Goal: Task Accomplishment & Management: Manage account settings

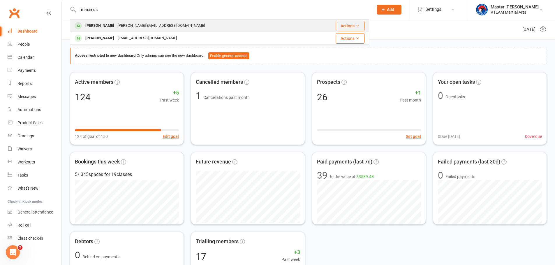
type input "maximus"
click at [170, 25] on div "pham.tt.trang225@gmail.com" at bounding box center [161, 26] width 91 height 8
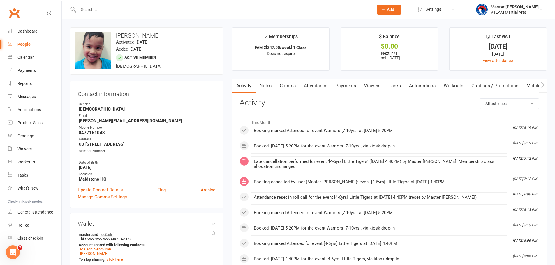
click at [348, 86] on link "Payments" at bounding box center [345, 85] width 29 height 13
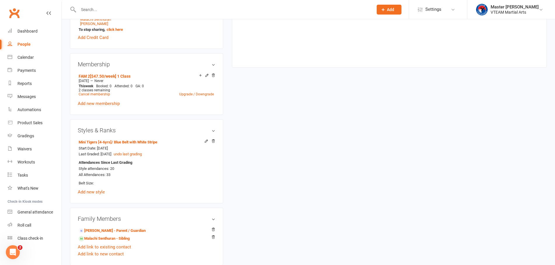
scroll to position [233, 0]
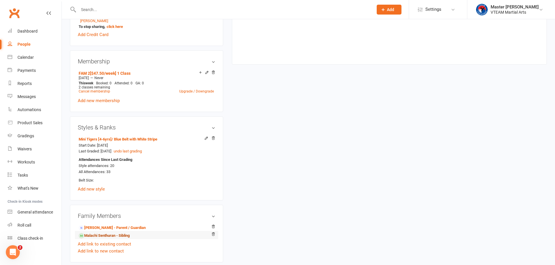
click at [118, 237] on link "Malachi Senthuran - Sibling" at bounding box center [104, 236] width 51 height 6
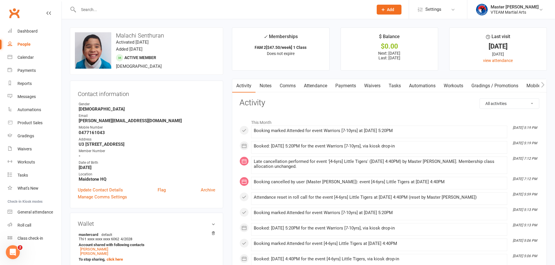
click at [344, 88] on link "Payments" at bounding box center [345, 85] width 29 height 13
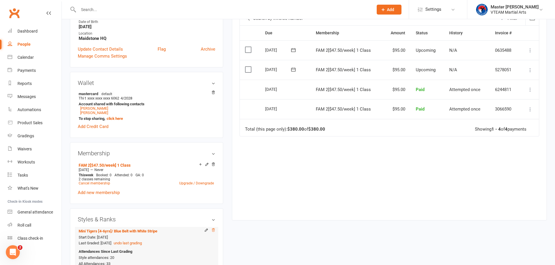
scroll to position [175, 0]
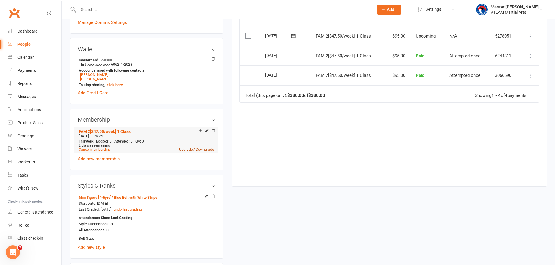
click at [185, 149] on link "Upgrade / Downgrade" at bounding box center [196, 150] width 35 height 4
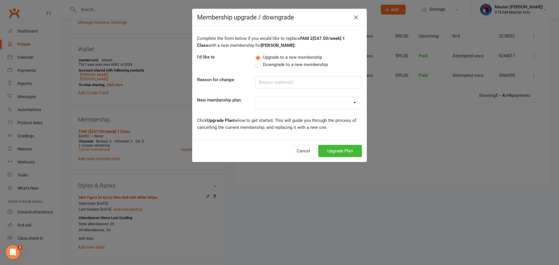
click at [305, 102] on select "2025 Annual Insurance $100 PRO [$47/week] Unlimited Classes STANDARD [$40/week]…" at bounding box center [308, 103] width 106 height 12
click at [319, 100] on select "2025 Annual Insurance $100 PRO [$47/week] Unlimited Classes STANDARD [$40/week]…" at bounding box center [308, 103] width 106 height 12
select select "17"
click at [255, 97] on select "2025 Annual Insurance $100 PRO [$47/week] Unlimited Classes STANDARD [$40/week]…" at bounding box center [308, 103] width 106 height 12
click at [349, 151] on button "Upgrade Plan" at bounding box center [340, 151] width 44 height 12
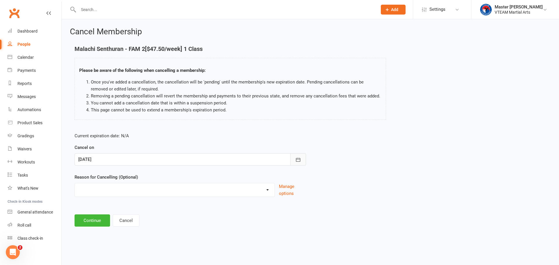
click at [301, 159] on button "button" at bounding box center [298, 159] width 16 height 12
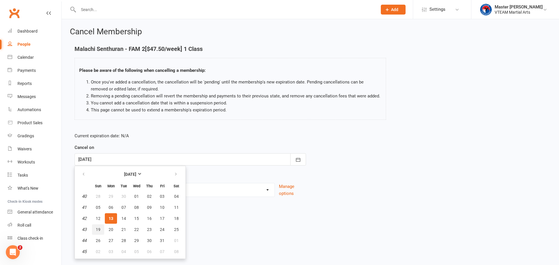
click at [99, 231] on span "19" at bounding box center [98, 229] width 5 height 5
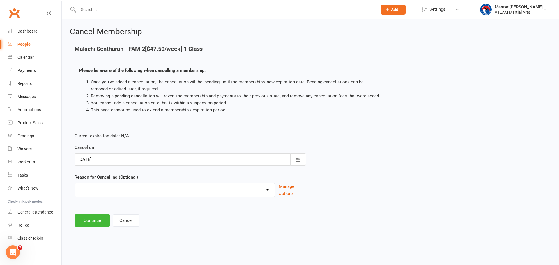
type input "19 Oct 2025"
click at [190, 194] on select "Cancellation Downgrading Holiday Injury Upgrading Other reason" at bounding box center [175, 189] width 200 height 12
select select "4"
click at [75, 183] on select "Cancellation Downgrading Holiday Injury Upgrading Other reason" at bounding box center [175, 189] width 200 height 12
click at [97, 223] on button "Continue" at bounding box center [93, 221] width 36 height 12
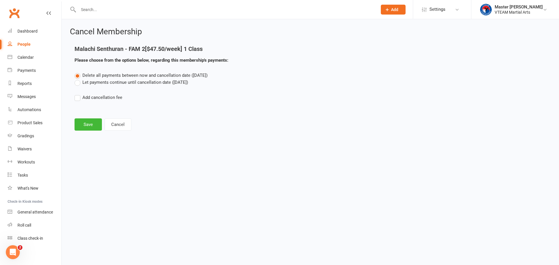
click at [140, 84] on label "Let payments continue until cancellation date (Oct 19, 2025)" at bounding box center [132, 82] width 114 height 7
click at [78, 79] on input "Let payments continue until cancellation date (Oct 19, 2025)" at bounding box center [77, 79] width 4 height 0
click at [98, 125] on button "Save" at bounding box center [88, 124] width 27 height 12
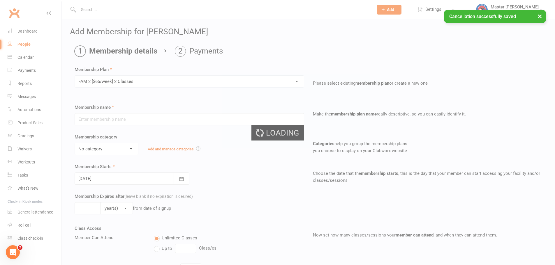
type input "FAM 2 [$65/week] 2 Classes"
select select "3"
type input "0"
select select "2"
type input "2"
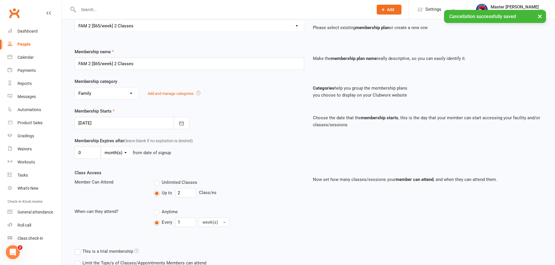
scroll to position [58, 0]
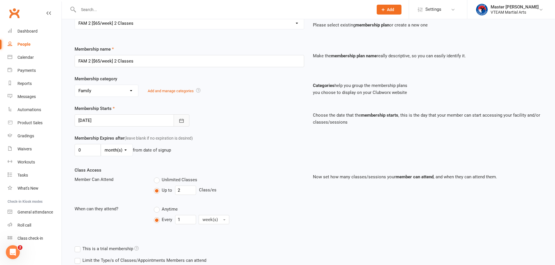
click at [183, 124] on button "button" at bounding box center [182, 120] width 16 height 12
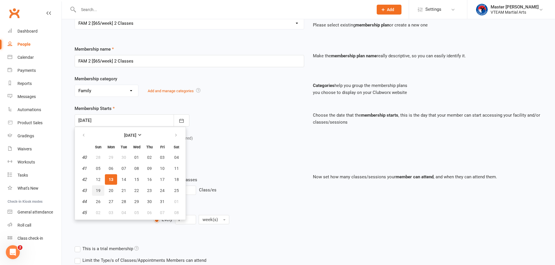
click at [98, 189] on span "19" at bounding box center [98, 190] width 5 height 5
type input "19 Oct 2025"
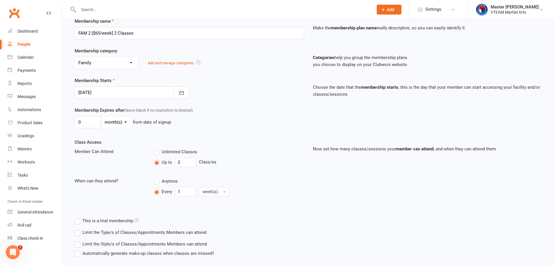
scroll to position [124, 0]
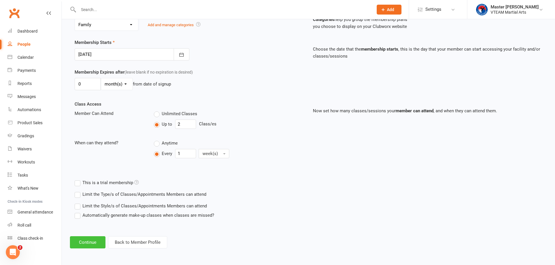
click at [83, 244] on button "Continue" at bounding box center [88, 242] width 36 height 12
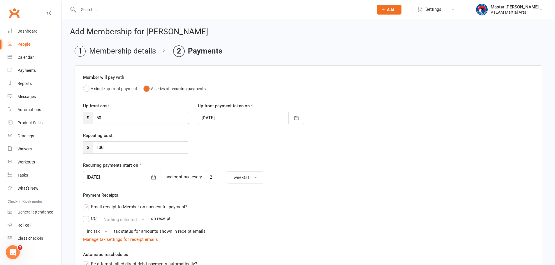
drag, startPoint x: 107, startPoint y: 120, endPoint x: 90, endPoint y: 119, distance: 16.6
click at [90, 119] on div "$ 50" at bounding box center [136, 118] width 106 height 12
type input "0"
click at [280, 151] on div "Repeating cost $ 130" at bounding box center [308, 147] width 459 height 30
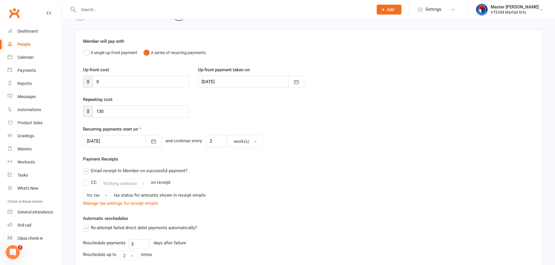
scroll to position [87, 0]
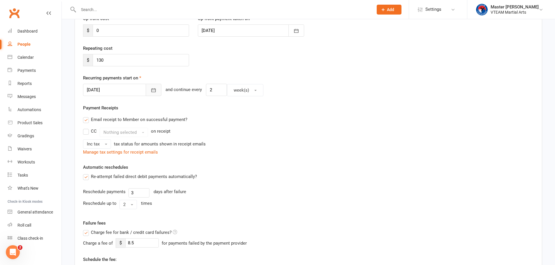
click at [151, 92] on icon "button" at bounding box center [153, 90] width 4 height 4
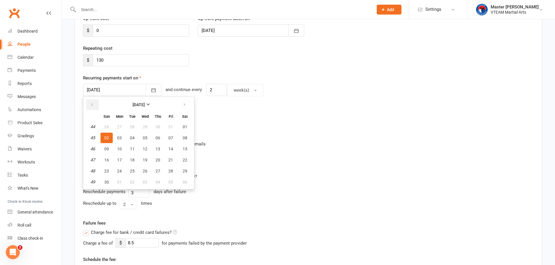
click at [90, 104] on icon "button" at bounding box center [92, 104] width 4 height 5
drag, startPoint x: 106, startPoint y: 161, endPoint x: 123, endPoint y: 158, distance: 17.2
click at [123, 158] on tr "43 19 20 21 22 23 24 25" at bounding box center [138, 160] width 107 height 10
click at [119, 158] on span "20" at bounding box center [119, 160] width 5 height 5
type input "[DATE]"
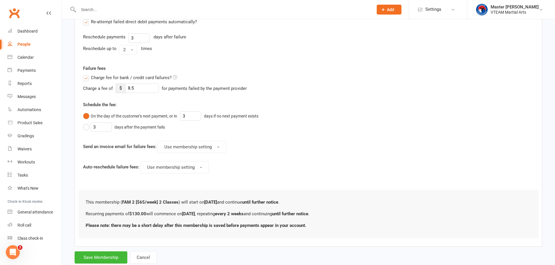
scroll to position [259, 0]
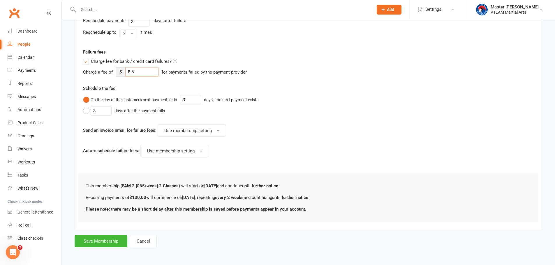
drag, startPoint x: 130, startPoint y: 74, endPoint x: 125, endPoint y: 74, distance: 4.4
click at [125, 74] on input "8.5" at bounding box center [141, 71] width 33 height 9
type input "5.5"
drag, startPoint x: 411, startPoint y: 154, endPoint x: 378, endPoint y: 153, distance: 33.2
click at [411, 154] on div "Failure fees Charge fee for bank / credit card failures? Charge a fee of $ 5.5 …" at bounding box center [308, 111] width 459 height 125
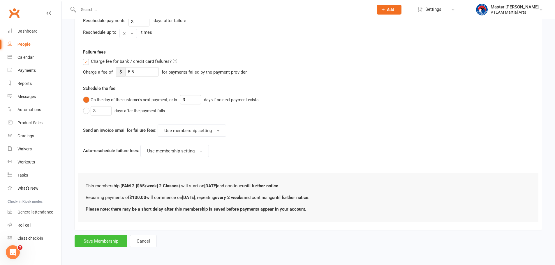
click at [114, 243] on button "Save Membership" at bounding box center [101, 241] width 53 height 12
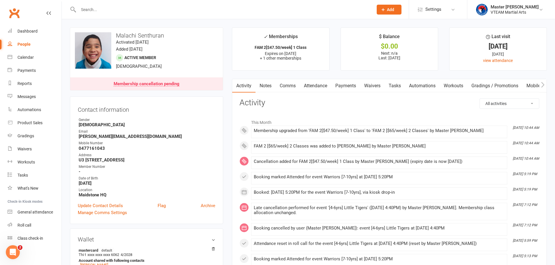
click at [292, 87] on link "Comms" at bounding box center [287, 85] width 24 height 13
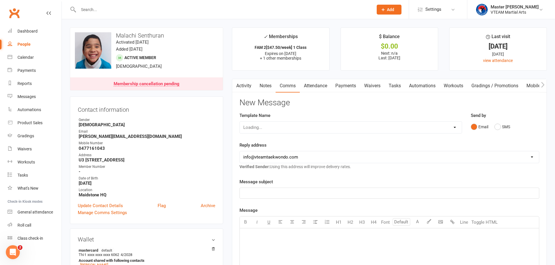
click at [416, 129] on div "Loading..." at bounding box center [350, 127] width 222 height 12
click at [291, 129] on select "Select Template [Email] 2 days after trial [Email] 3-4 days after trial [Email]…" at bounding box center [351, 128] width 222 height 12
select select "128"
click at [240, 122] on select "Select Template [Email] 2 days after trial [Email] 3-4 days after trial [Email]…" at bounding box center [351, 128] width 222 height 12
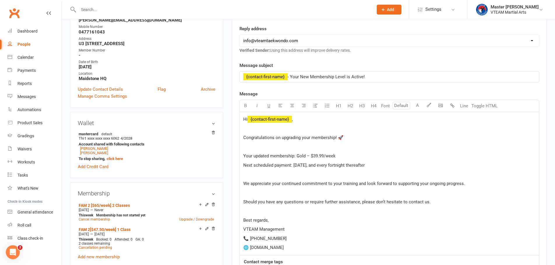
scroll to position [146, 0]
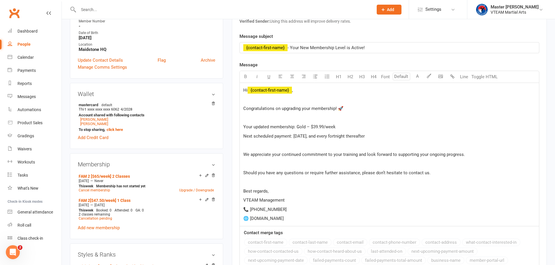
click at [267, 92] on span "﻿ {contact-first-name}" at bounding box center [269, 90] width 44 height 5
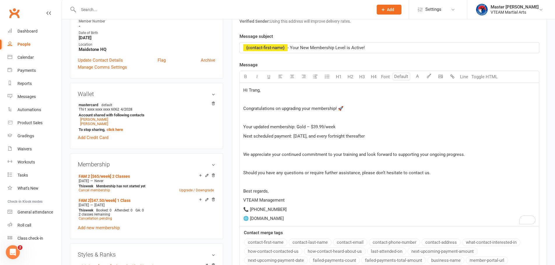
click at [311, 110] on span "Congratulations on upgrading your membership! 🚀" at bounding box center [293, 108] width 100 height 5
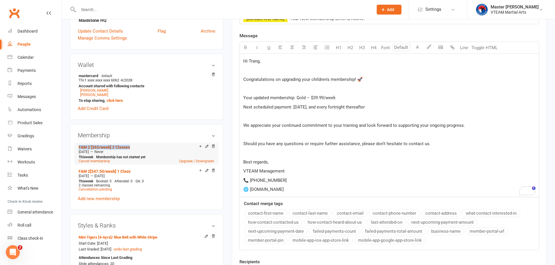
drag, startPoint x: 136, startPoint y: 147, endPoint x: 79, endPoint y: 146, distance: 56.8
click at [79, 146] on div "FAM 2 [$65/week] 2 Classes" at bounding box center [139, 146] width 120 height 5
copy link "FAM 2 [$65/week] 2 Classes"
drag, startPoint x: 336, startPoint y: 98, endPoint x: 298, endPoint y: 98, distance: 37.8
click at [298, 98] on span "Your updated membership: Gold – $39.99/week" at bounding box center [289, 97] width 92 height 5
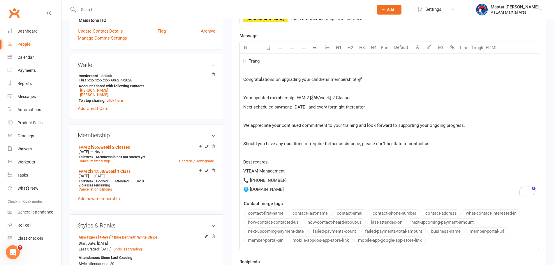
click at [253, 98] on span "Your updated membership: FAM 2 [$65/week] 2 Classes" at bounding box center [297, 97] width 108 height 5
drag, startPoint x: 313, startPoint y: 99, endPoint x: 374, endPoint y: 99, distance: 60.3
click at [374, 99] on p "Your chilren's updated membership: FAM 2 [$65/week] 2 Classes" at bounding box center [389, 97] width 292 height 7
click at [310, 109] on span "Next scheduled payment: 5/2/2024, and every fortnight thereafter" at bounding box center [303, 107] width 121 height 5
drag, startPoint x: 294, startPoint y: 108, endPoint x: 311, endPoint y: 107, distance: 17.2
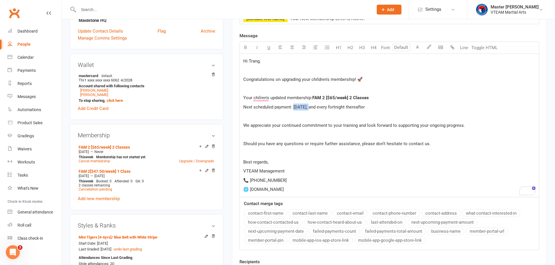
click at [311, 107] on span "Next scheduled payment: 5/2/2024, and every fortnight thereafter" at bounding box center [303, 107] width 121 height 5
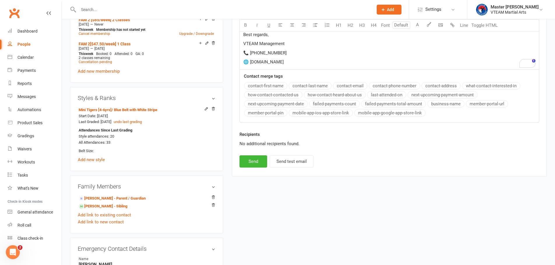
scroll to position [320, 0]
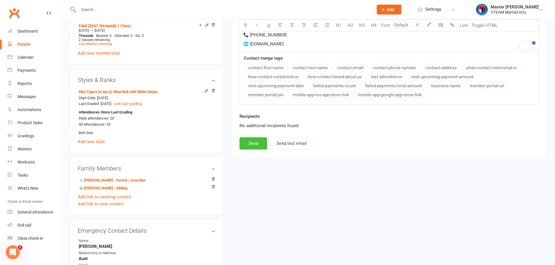
click at [248, 144] on button "Send" at bounding box center [253, 143] width 28 height 12
select select
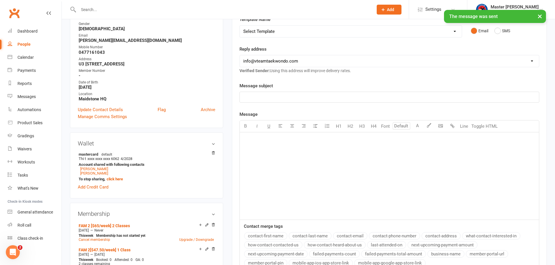
scroll to position [58, 0]
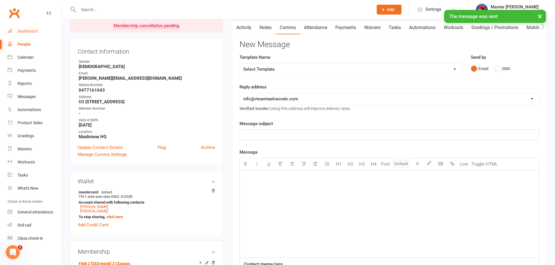
drag, startPoint x: 24, startPoint y: 31, endPoint x: 26, endPoint y: 33, distance: 3.1
click at [24, 31] on div "Dashboard" at bounding box center [27, 31] width 20 height 5
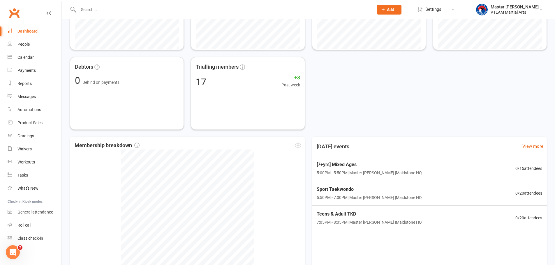
scroll to position [236, 0]
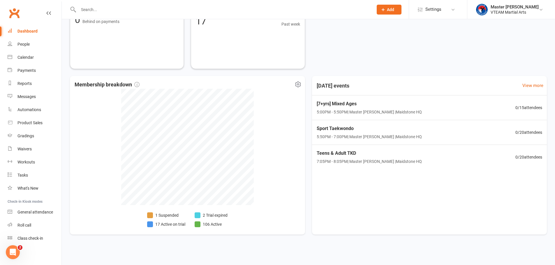
drag, startPoint x: 169, startPoint y: 225, endPoint x: 170, endPoint y: 231, distance: 6.1
click at [170, 230] on ul "1 Suspended 17 Active on trial" at bounding box center [166, 221] width 38 height 18
click at [223, 216] on li "2 Trial expired" at bounding box center [210, 215] width 33 height 6
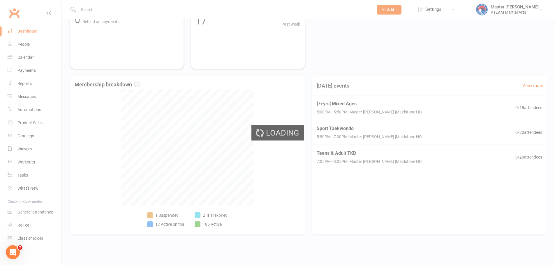
select select "trial_expired"
select select "100"
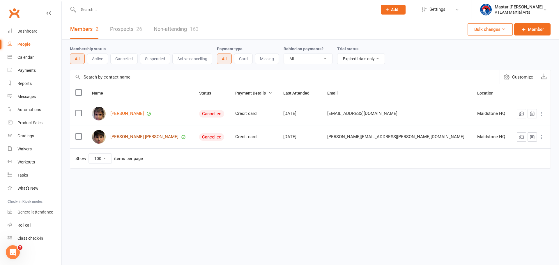
click at [137, 138] on link "[PERSON_NAME] [PERSON_NAME]" at bounding box center [144, 136] width 68 height 5
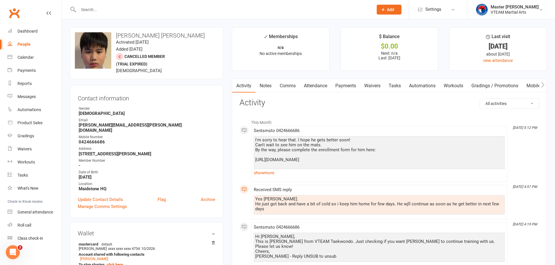
drag, startPoint x: 305, startPoint y: 164, endPoint x: 256, endPoint y: 162, distance: 49.0
click at [256, 162] on div "I'm sorry to hear that. I hope he gets better soon! Can't wait to see him on th…" at bounding box center [379, 160] width 248 height 45
drag, startPoint x: 259, startPoint y: 161, endPoint x: 265, endPoint y: 161, distance: 5.8
click at [259, 161] on div "I'm sorry to hear that. I hope he gets better soon! Can't wait to see him on th…" at bounding box center [379, 160] width 248 height 45
click at [306, 164] on div "I'm sorry to hear that. I hope he gets better soon! Can't wait to see him on th…" at bounding box center [379, 160] width 248 height 45
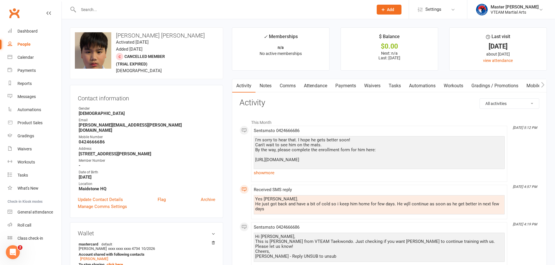
drag, startPoint x: 306, startPoint y: 165, endPoint x: 254, endPoint y: 160, distance: 52.0
click at [254, 160] on div "I'm sorry to hear that. I hope he gets better soon! Can't wait to see him on th…" at bounding box center [379, 156] width 251 height 41
click at [256, 140] on div "I'm sorry to hear that. I hope he gets better soon! Can't wait to see him on th…" at bounding box center [379, 160] width 248 height 45
click at [291, 85] on link "Comms" at bounding box center [287, 85] width 24 height 13
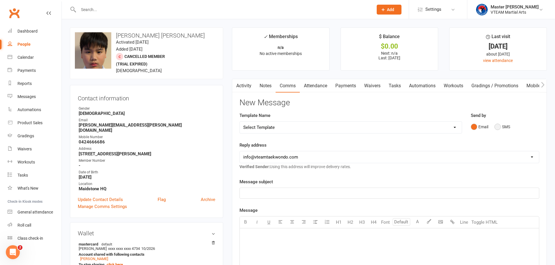
click at [498, 126] on button "SMS" at bounding box center [502, 126] width 16 height 11
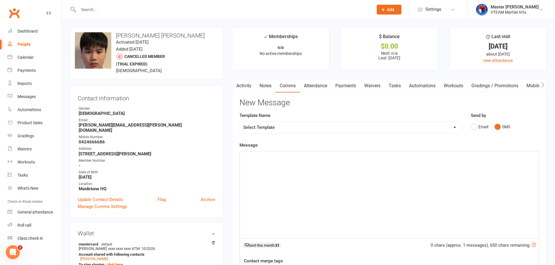
click at [367, 184] on div "﻿" at bounding box center [389, 194] width 299 height 87
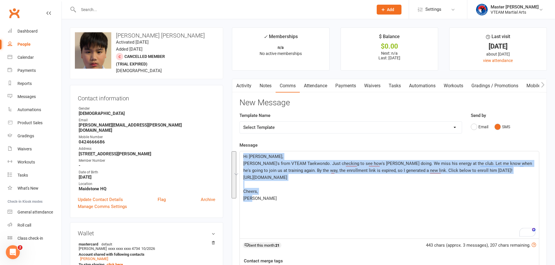
copy div "Hi Linh, Eric's from VTEAM Taekwondo. Just checking to see how's Minh doing. We…"
click at [287, 178] on span "[URL][DOMAIN_NAME]" at bounding box center [265, 177] width 44 height 5
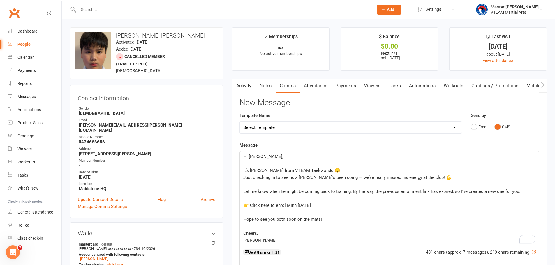
click at [315, 168] on p "It’s Eric from VTEAM Taekwondo 😊" at bounding box center [389, 170] width 292 height 7
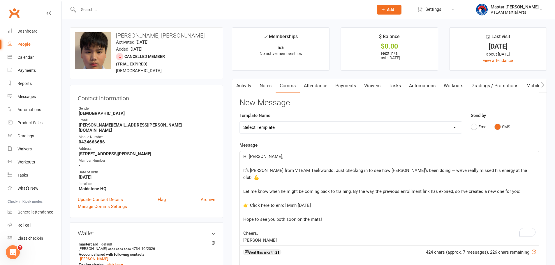
click at [501, 170] on p "It’s Eric from VTEAM Taekwondo. Just checking in to see how Minh’s been doing —…" at bounding box center [389, 174] width 292 height 14
click at [241, 197] on main "✓ Memberships n/a No active memberships $ Balance $0.00 Next: n/a Last: 22 Jul …" at bounding box center [388, 200] width 323 height 347
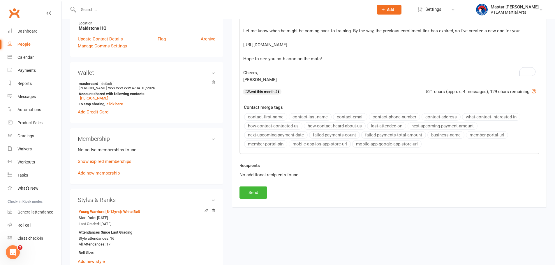
scroll to position [233, 0]
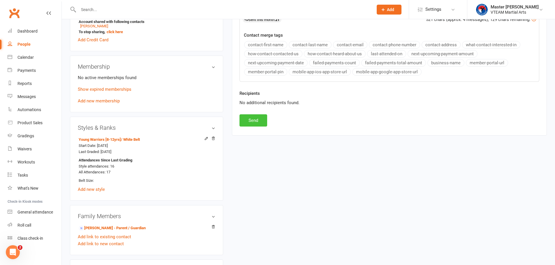
click at [257, 117] on button "Send" at bounding box center [253, 120] width 28 height 12
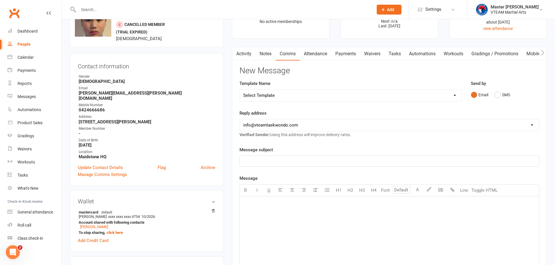
scroll to position [0, 0]
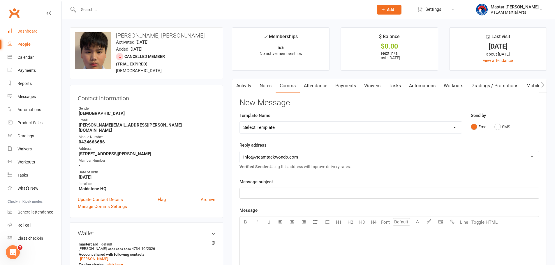
click at [18, 33] on div "Dashboard" at bounding box center [27, 31] width 20 height 5
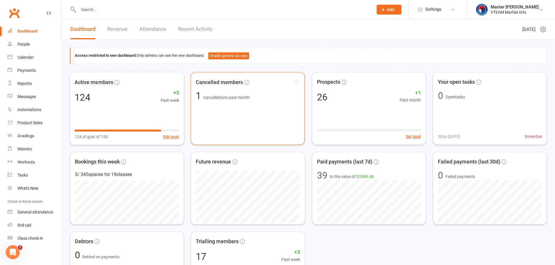
click at [229, 119] on div "Cancelled members 1 Cancellations past month" at bounding box center [248, 108] width 114 height 73
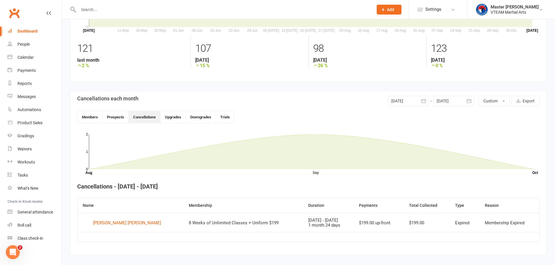
scroll to position [76, 0]
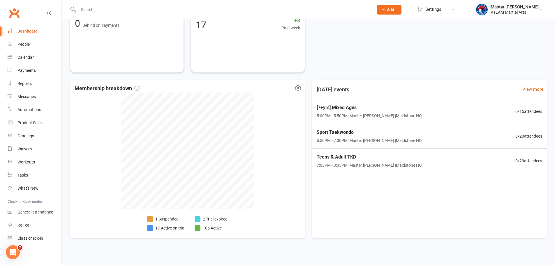
scroll to position [236, 0]
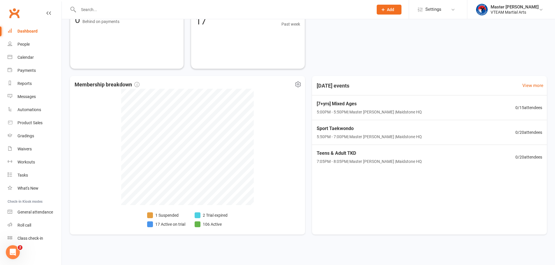
click at [218, 216] on li "2 Trial expired" at bounding box center [210, 215] width 33 height 6
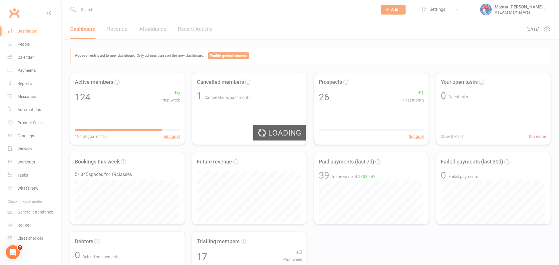
select select "trial_expired"
select select "100"
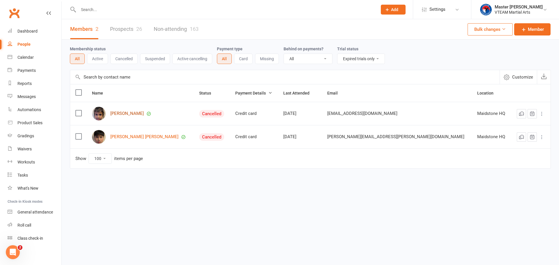
click at [129, 114] on link "[PERSON_NAME]" at bounding box center [126, 113] width 33 height 5
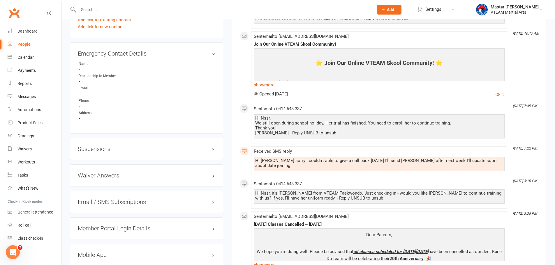
scroll to position [466, 0]
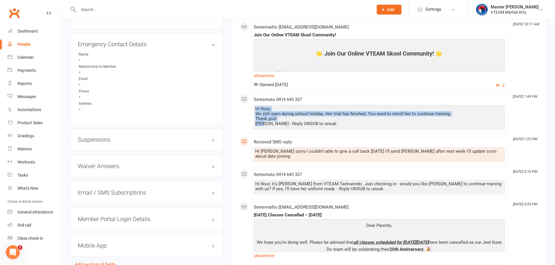
drag, startPoint x: 262, startPoint y: 124, endPoint x: 254, endPoint y: 111, distance: 15.3
click at [254, 111] on div "Hi Nssr, We still open during school holiday. Her trial has finished. You need …" at bounding box center [379, 117] width 251 height 24
copy div "Hi Nssr, We still open during school holiday. Her trial has finished. You need …"
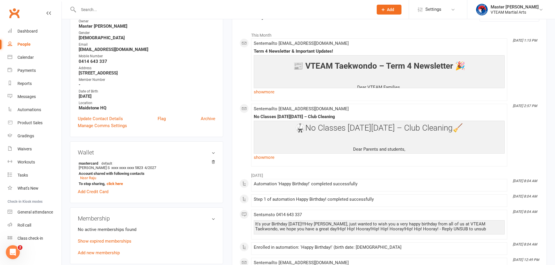
scroll to position [0, 0]
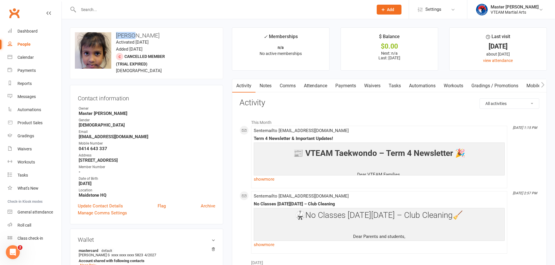
drag, startPoint x: 133, startPoint y: 37, endPoint x: 118, endPoint y: 35, distance: 15.9
click at [118, 35] on h3 "[PERSON_NAME]" at bounding box center [146, 35] width 143 height 6
copy h3 "Keziah"
click at [291, 86] on link "Comms" at bounding box center [287, 85] width 24 height 13
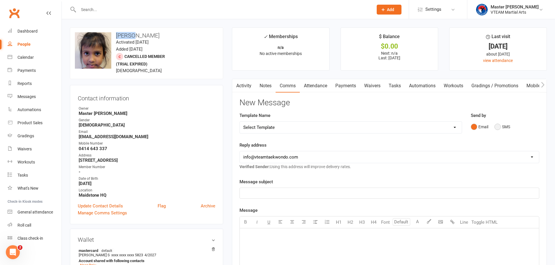
drag, startPoint x: 498, startPoint y: 128, endPoint x: 459, endPoint y: 148, distance: 43.6
click at [498, 128] on button "SMS" at bounding box center [502, 126] width 16 height 11
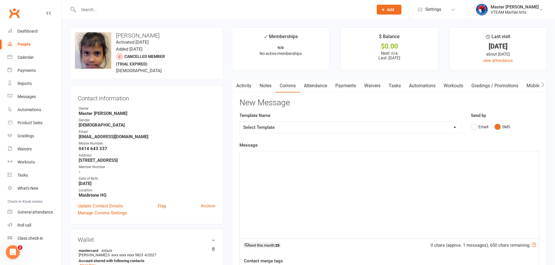
click at [329, 182] on div "﻿" at bounding box center [389, 194] width 299 height 87
paste div "To enrich screen reader interactions, please activate Accessibility in Grammarl…"
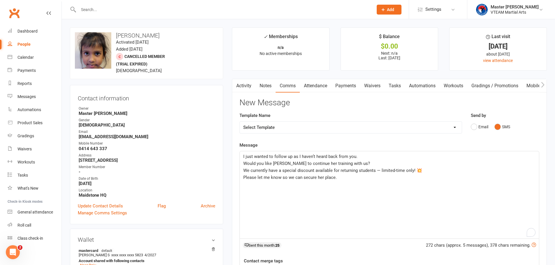
drag, startPoint x: 243, startPoint y: 155, endPoint x: 264, endPoint y: 163, distance: 22.9
click at [243, 155] on span "I just wanted to follow up as I haven’t heard back from you." at bounding box center [300, 156] width 114 height 5
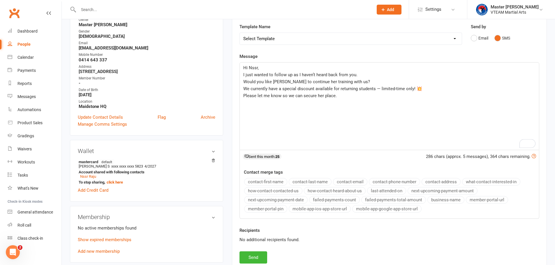
scroll to position [29, 0]
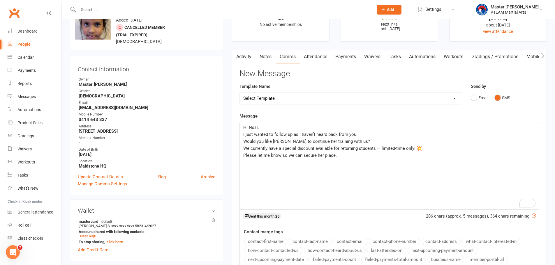
click at [362, 135] on p "I just wanted to follow up as I haven’t heard back from you." at bounding box center [389, 134] width 292 height 7
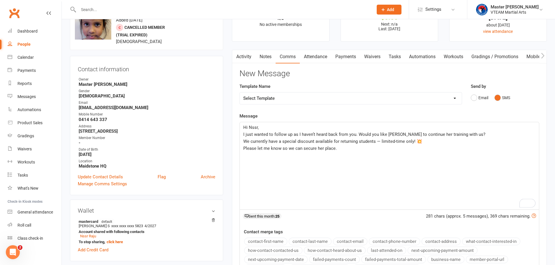
click at [472, 132] on p "I just wanted to follow up as I haven’t heard back from you. Would you like Kez…" at bounding box center [389, 134] width 292 height 7
click at [366, 143] on p "I just wanted to follow up as I haven’t heard back from you. Would you like Kez…" at bounding box center [389, 138] width 292 height 14
click at [342, 151] on p "Please let me know so we can secure her place." at bounding box center [389, 148] width 292 height 7
click at [367, 144] on p "I just wanted to follow up as I haven’t heard back from you. Would you like Kez…" at bounding box center [389, 138] width 292 height 14
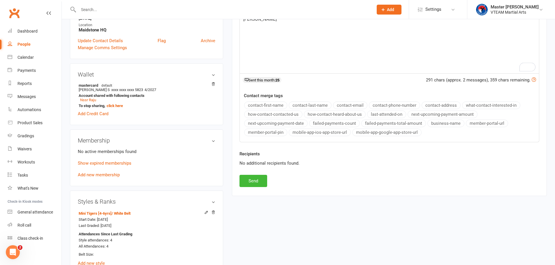
scroll to position [204, 0]
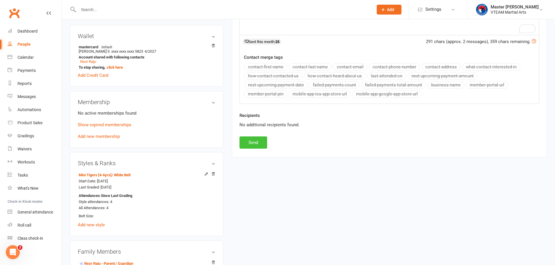
click at [260, 145] on button "Send" at bounding box center [253, 143] width 28 height 12
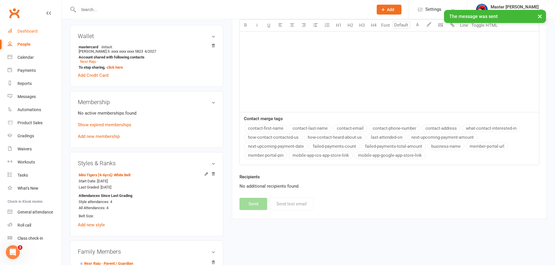
drag, startPoint x: 25, startPoint y: 29, endPoint x: 94, endPoint y: 17, distance: 70.7
click at [25, 29] on div "Dashboard" at bounding box center [27, 31] width 20 height 5
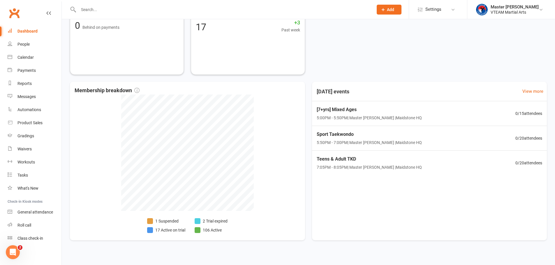
scroll to position [233, 0]
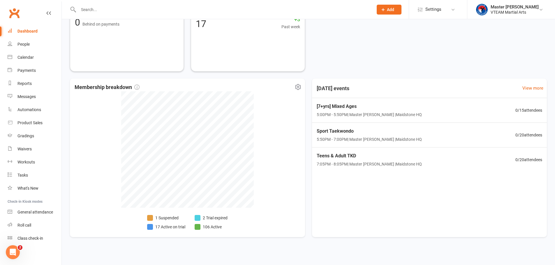
click at [166, 218] on li "1 Suspended" at bounding box center [166, 218] width 38 height 6
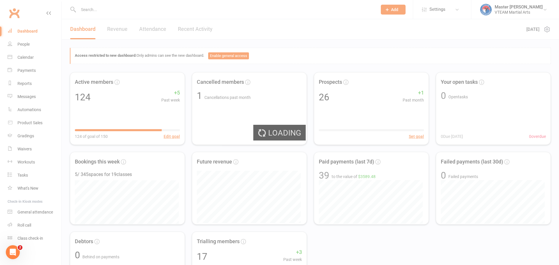
select select "100"
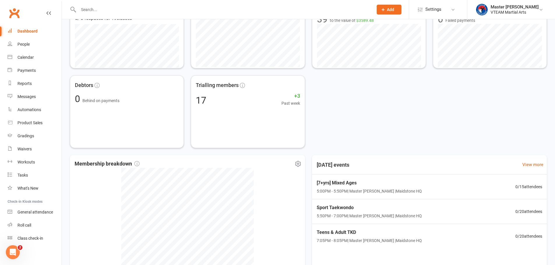
scroll to position [233, 0]
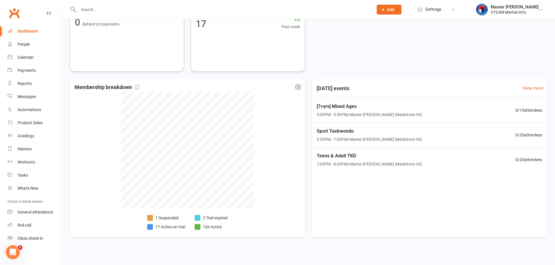
click at [164, 228] on li "17 Active on trial" at bounding box center [166, 227] width 38 height 6
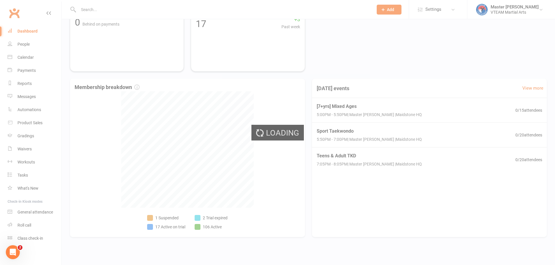
select select "active_trial"
select select "100"
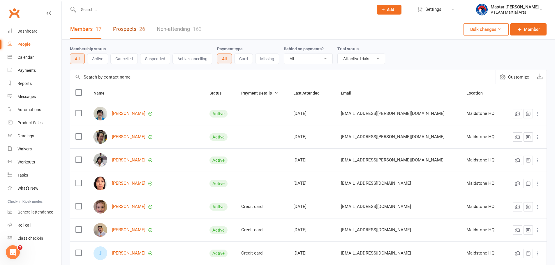
click at [141, 28] on div "26" at bounding box center [142, 29] width 6 height 6
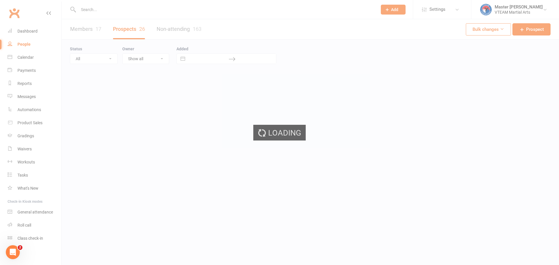
select select "100"
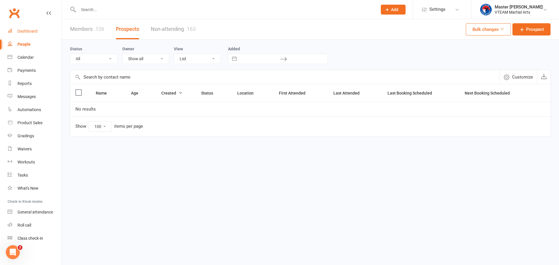
click at [22, 30] on div "Dashboard" at bounding box center [27, 31] width 20 height 5
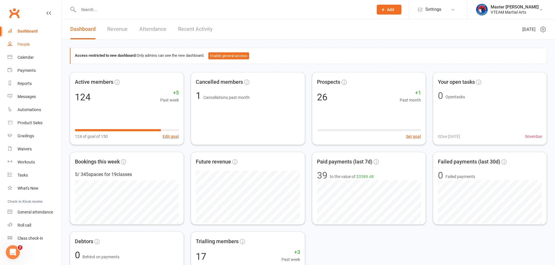
click at [25, 41] on link "People" at bounding box center [35, 44] width 54 height 13
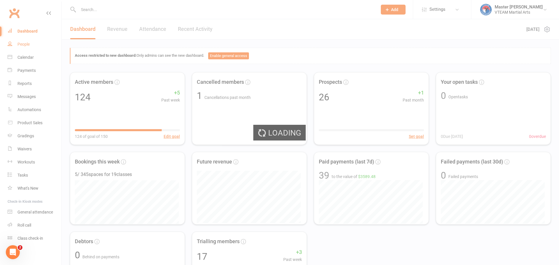
select select "100"
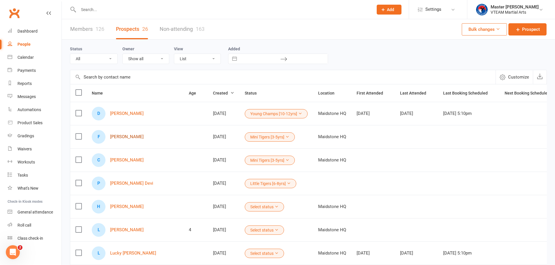
click at [122, 138] on link "[PERSON_NAME]" at bounding box center [126, 136] width 33 height 5
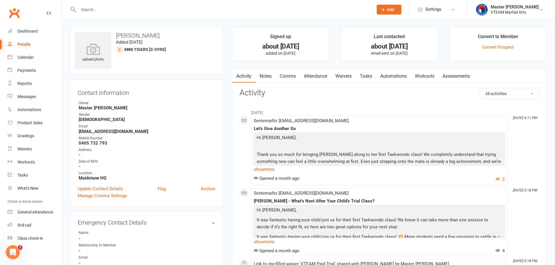
select select "100"
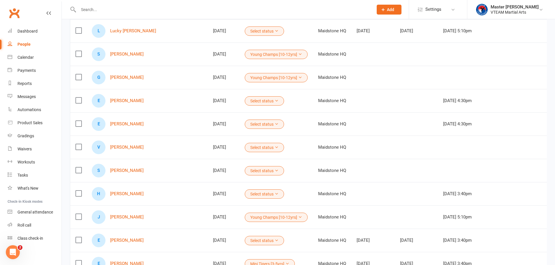
scroll to position [233, 0]
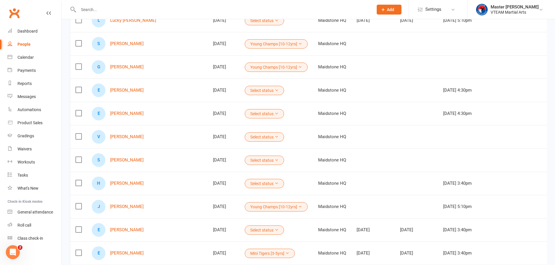
drag, startPoint x: 120, startPoint y: 114, endPoint x: 156, endPoint y: 108, distance: 36.0
click at [156, 108] on div "E Emmett Holmes" at bounding box center [135, 114] width 86 height 14
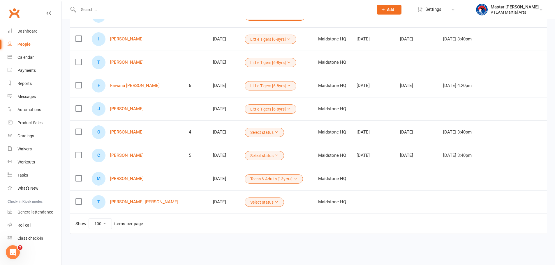
scroll to position [498, 0]
click at [132, 200] on link "Thao Vy Nguyen" at bounding box center [144, 202] width 68 height 5
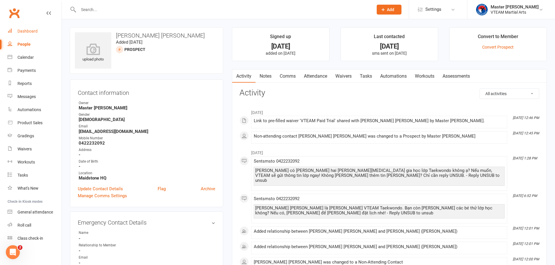
click at [29, 30] on div "Dashboard" at bounding box center [27, 31] width 20 height 5
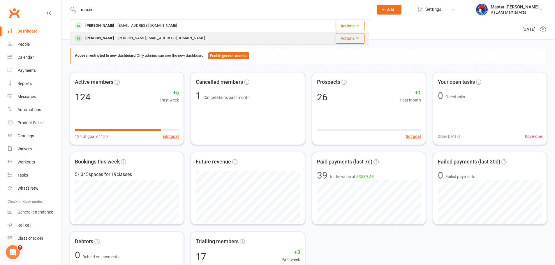
type input "maxim"
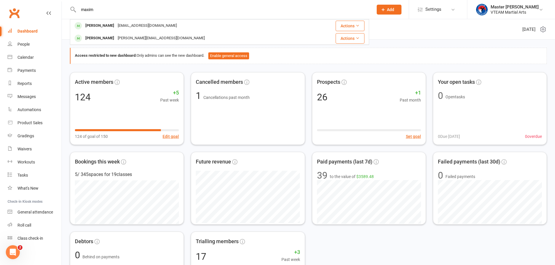
click at [116, 37] on div "Maximus Senthuran" at bounding box center [100, 38] width 32 height 8
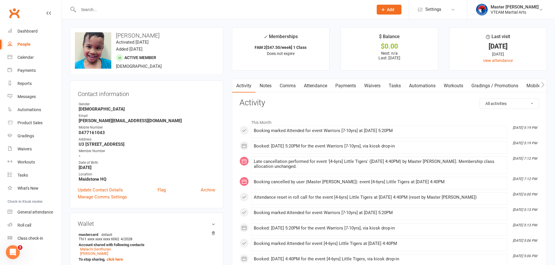
click at [346, 87] on link "Payments" at bounding box center [345, 85] width 29 height 13
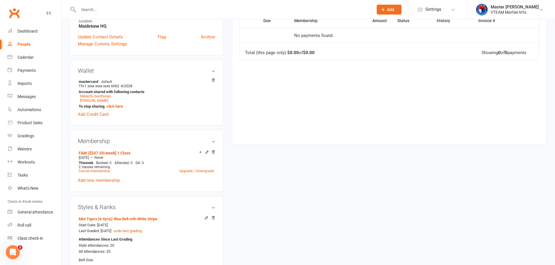
scroll to position [320, 0]
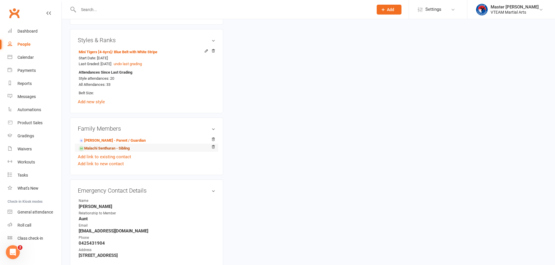
click at [107, 148] on link "Malachi Senthuran - Sibling" at bounding box center [104, 149] width 51 height 6
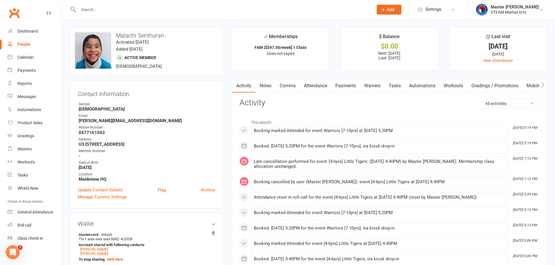
click at [341, 86] on link "Payments" at bounding box center [345, 85] width 29 height 13
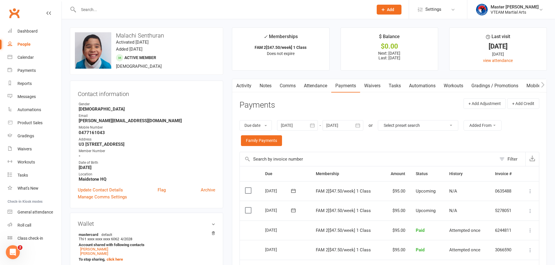
click at [217, 8] on input "text" at bounding box center [223, 10] width 292 height 8
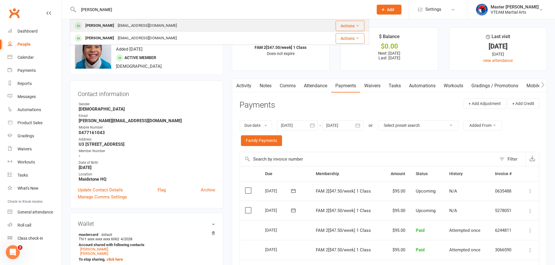
type input "jeremy"
click at [187, 25] on div "Jeremy Poplavsky Fsnlcalex@yahoo.com.au" at bounding box center [184, 26] width 229 height 12
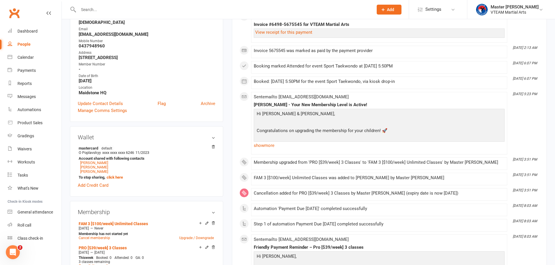
scroll to position [116, 0]
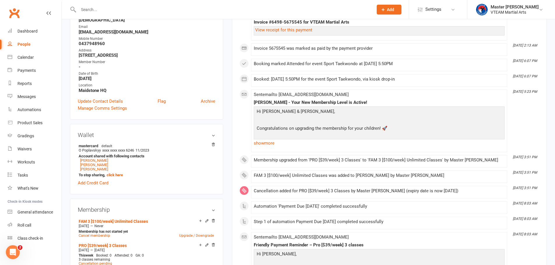
click at [272, 142] on link "show more" at bounding box center [379, 143] width 251 height 8
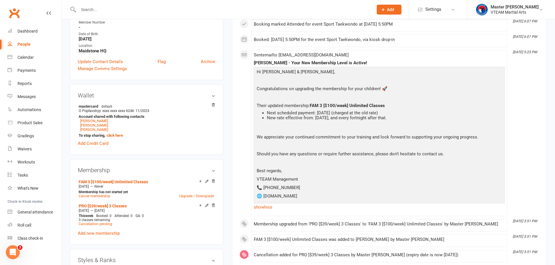
scroll to position [146, 0]
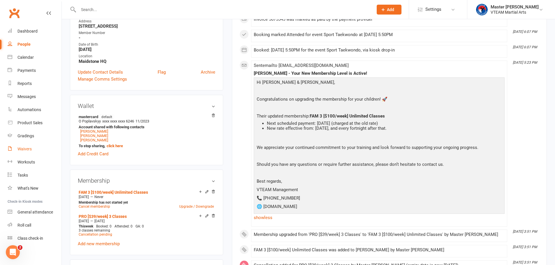
click at [23, 150] on div "Waivers" at bounding box center [24, 149] width 14 height 5
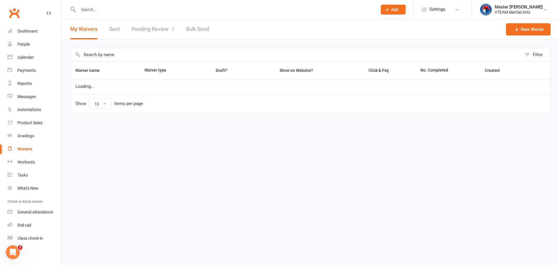
select select "100"
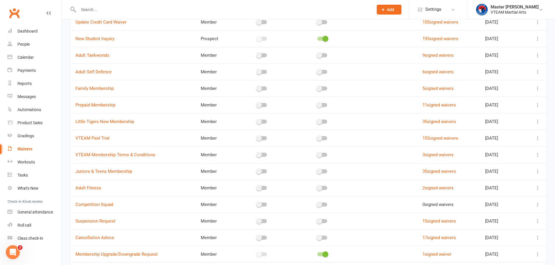
scroll to position [108, 0]
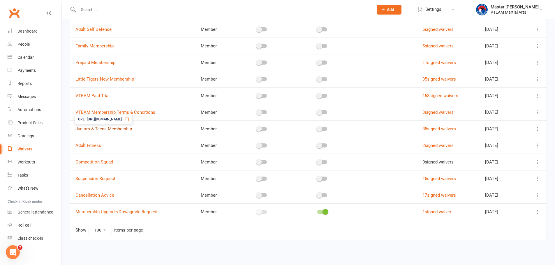
click at [116, 128] on link "Juniors & Teens Membership" at bounding box center [103, 128] width 56 height 5
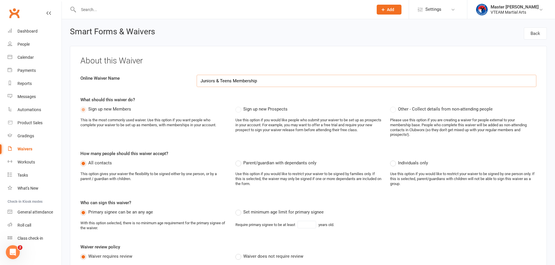
select select "applies_to_all_signees"
select select "copy_answers_for_primary_signee"
select select "checkbox"
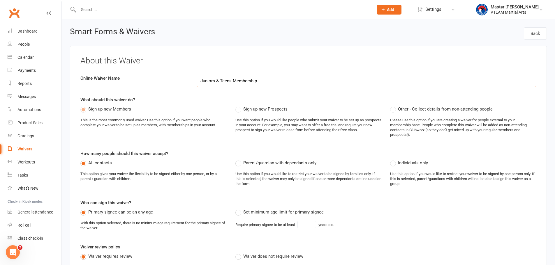
select select "checkbox"
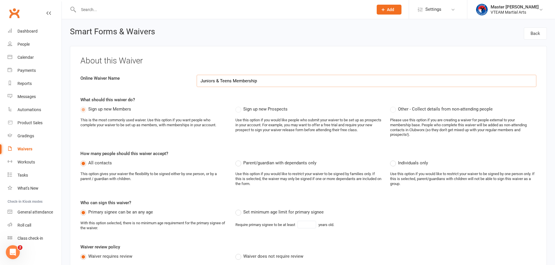
select select "checkbox"
select select "select"
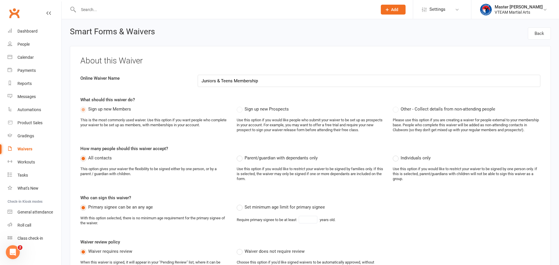
select select "100"
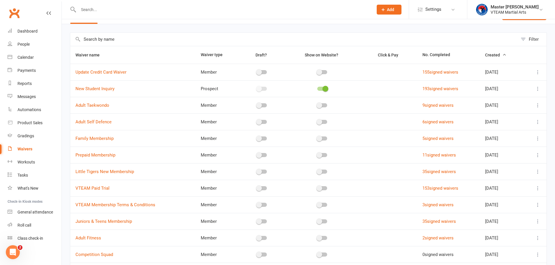
scroll to position [29, 0]
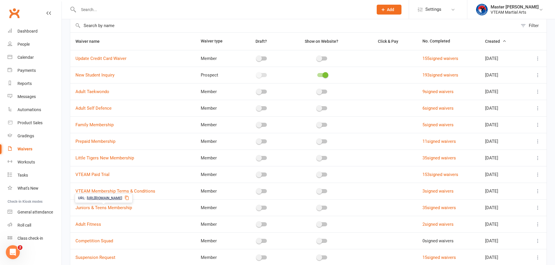
click at [122, 199] on span "https://app.clubworx.com/s/amatnHyb" at bounding box center [104, 199] width 35 height 6
click at [117, 208] on link "Juniors & Teens Membership" at bounding box center [103, 207] width 56 height 5
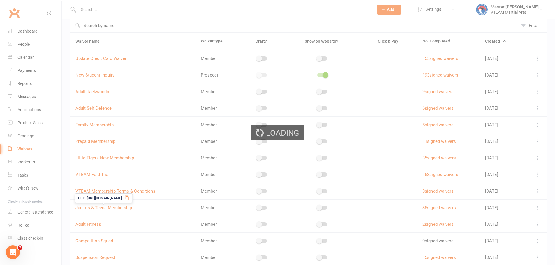
select select "applies_to_all_signees"
select select "copy_answers_for_primary_signee"
select select "checkbox"
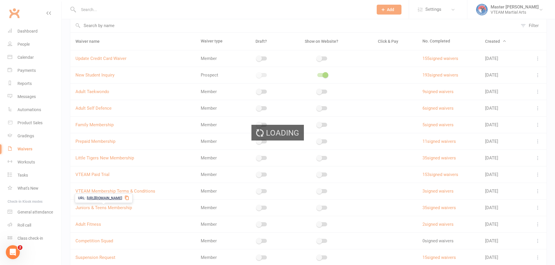
select select "checkbox"
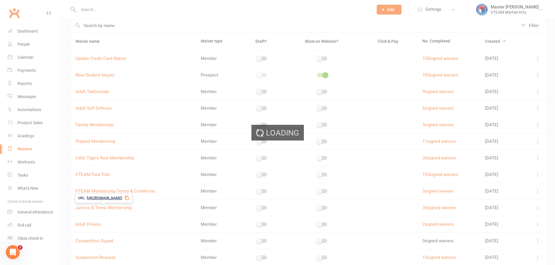
select select "checkbox"
select select "select"
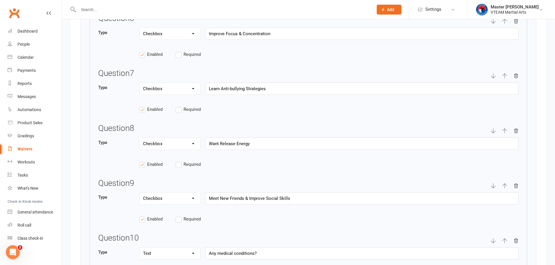
scroll to position [1077, 0]
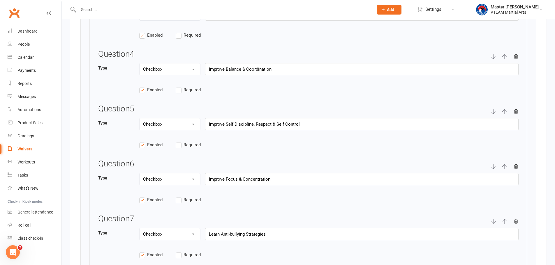
select select "100"
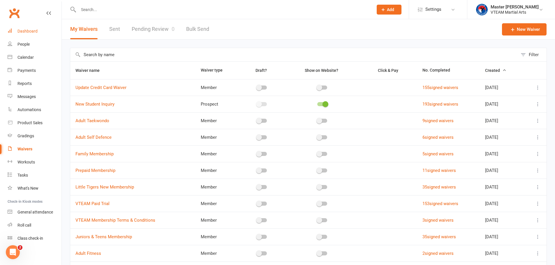
click at [26, 26] on link "Dashboard" at bounding box center [35, 31] width 54 height 13
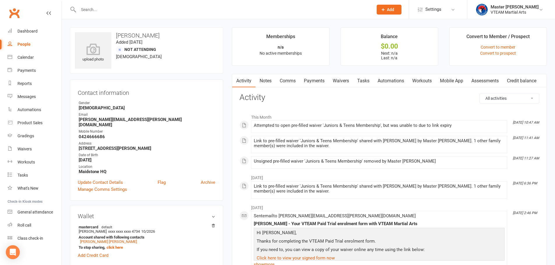
click at [341, 81] on link "Waivers" at bounding box center [340, 80] width 24 height 13
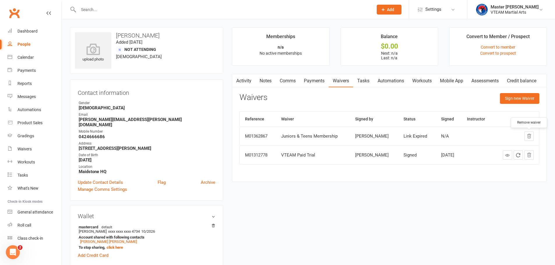
click at [529, 135] on icon "button" at bounding box center [528, 136] width 5 height 5
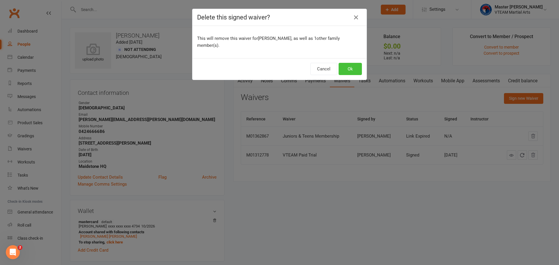
click at [351, 63] on button "Ok" at bounding box center [350, 69] width 23 height 12
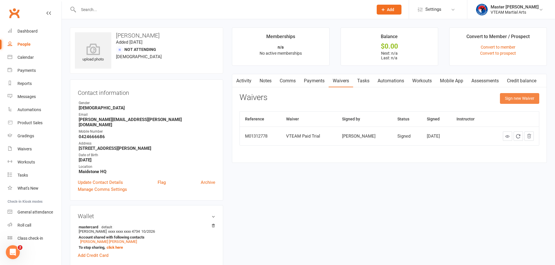
click at [526, 99] on button "Sign new Waiver" at bounding box center [519, 98] width 39 height 10
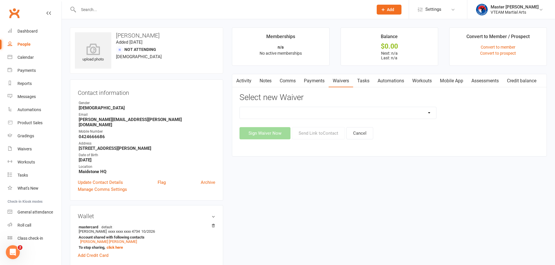
click at [367, 112] on select "Adult Fitness Adult Self Defence Adult Taekwondo Cancellation Advice Competitio…" at bounding box center [338, 113] width 196 height 12
select select "11350"
click at [240, 107] on select "Adult Fitness Adult Self Defence Adult Taekwondo Cancellation Advice Competitio…" at bounding box center [338, 113] width 196 height 12
drag, startPoint x: 334, startPoint y: 133, endPoint x: 348, endPoint y: 135, distance: 13.8
click at [334, 133] on button "Send Link to Contact" at bounding box center [318, 133] width 53 height 12
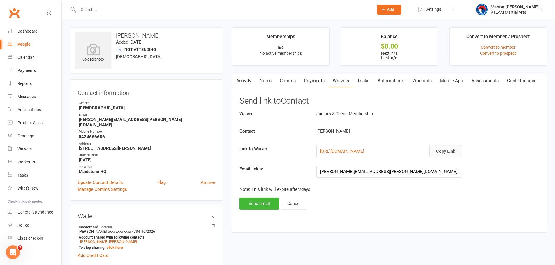
click at [449, 152] on button "Copy Link" at bounding box center [445, 151] width 33 height 12
drag, startPoint x: 429, startPoint y: 121, endPoint x: 414, endPoint y: 122, distance: 14.9
click at [429, 121] on div "Waiver Juniors & Teens Membership Contact Linh Pham Link to Waiver Copy Link ht…" at bounding box center [389, 160] width 300 height 100
click at [263, 205] on button "Send email" at bounding box center [259, 204] width 40 height 12
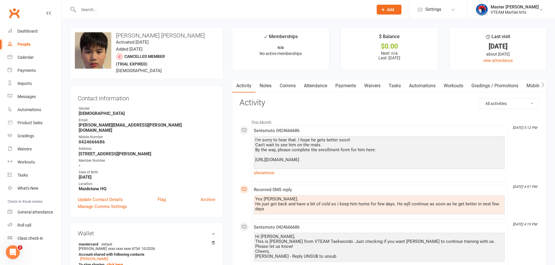
click at [286, 86] on link "Comms" at bounding box center [287, 85] width 24 height 13
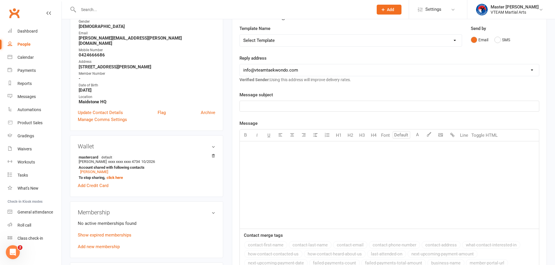
scroll to position [87, 0]
click at [336, 147] on p "﻿" at bounding box center [389, 148] width 292 height 7
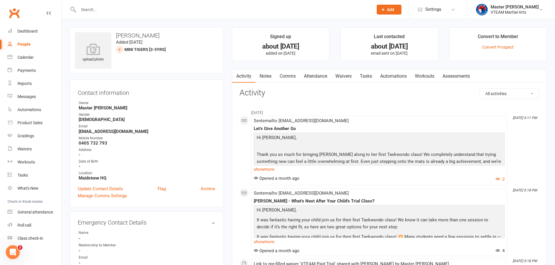
click at [294, 78] on link "Comms" at bounding box center [287, 76] width 24 height 13
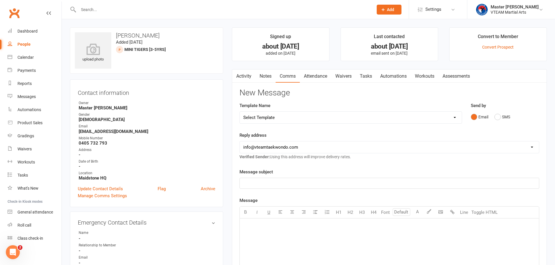
click at [441, 114] on select "Select Template [Email] 2 days after trial [Email] 3-4 days after trial [Email]…" at bounding box center [351, 118] width 222 height 12
drag, startPoint x: 383, startPoint y: 131, endPoint x: 390, endPoint y: 131, distance: 6.1
click at [383, 131] on div "Template Name Select Template [Email] 2 days after trial [Email] 3-4 days after…" at bounding box center [350, 117] width 231 height 30
click at [500, 119] on button "SMS" at bounding box center [502, 116] width 16 height 11
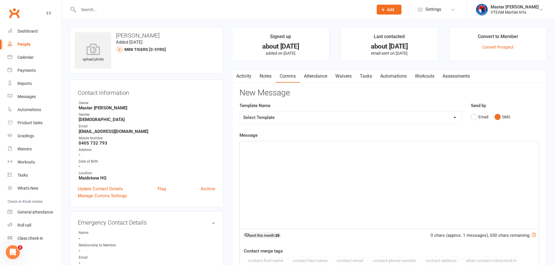
click at [367, 170] on div "﻿" at bounding box center [389, 184] width 299 height 87
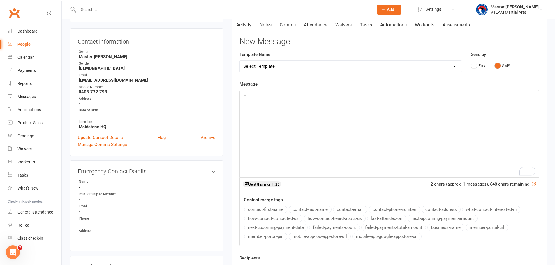
scroll to position [58, 0]
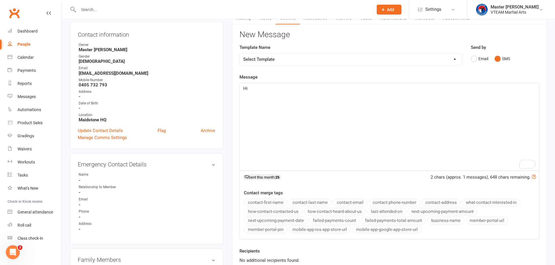
drag, startPoint x: 259, startPoint y: 203, endPoint x: 261, endPoint y: 200, distance: 3.1
click at [259, 203] on button "contact-first-name" at bounding box center [265, 203] width 43 height 8
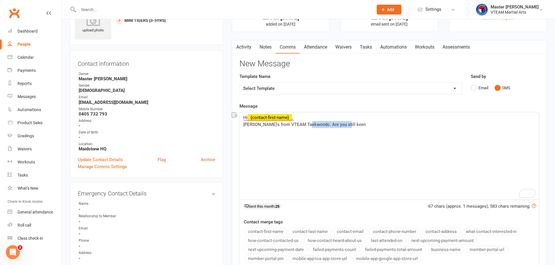
drag, startPoint x: 341, startPoint y: 127, endPoint x: 306, endPoint y: 126, distance: 35.0
click at [306, 126] on p "Eric's from VTEAM Taekwondo. Are you still keen" at bounding box center [389, 124] width 292 height 7
click at [305, 125] on span "Eric's from VTEAM Taekwondo. Don’t miss out! Our intro spots are filling up fas…" at bounding box center [387, 128] width 289 height 12
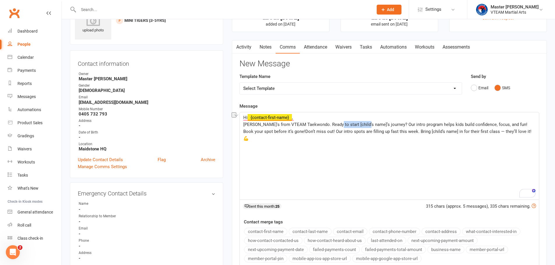
drag, startPoint x: 362, startPoint y: 124, endPoint x: 333, endPoint y: 124, distance: 29.7
click at [332, 124] on span "Eric's from VTEAM Taekwondo. Ready to start [child’s name]’s journey? Our intro…" at bounding box center [387, 131] width 289 height 19
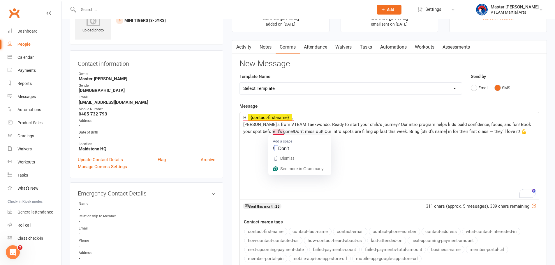
click at [274, 132] on span "Eric's from VTEAM Taekwondo. Ready to start your child's journey? Our intro pro…" at bounding box center [387, 128] width 289 height 12
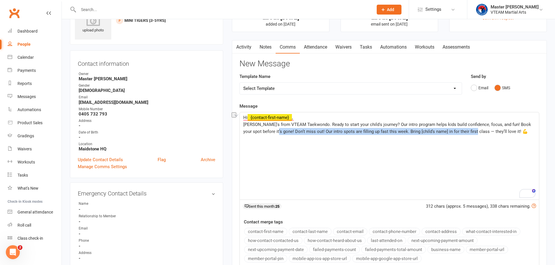
drag, startPoint x: 275, startPoint y: 131, endPoint x: 473, endPoint y: 135, distance: 197.7
click at [473, 135] on div "Hi ﻿ {contact-first-name} , Eric's from VTEAM Taekwondo. Ready to start your ch…" at bounding box center [389, 155] width 299 height 87
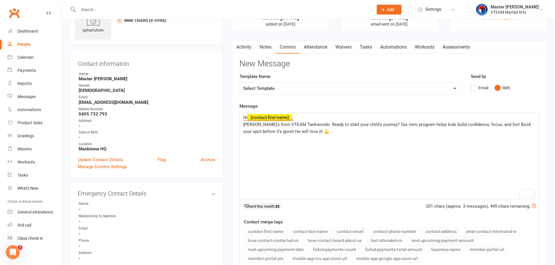
click at [312, 134] on p "Eric's from VTEAM Taekwondo. Ready to start your child's journey? Our intro pro…" at bounding box center [389, 128] width 292 height 14
click at [255, 140] on div "Hi ﻿ {contact-first-name} , Eric's from VTEAM Taekwondo. Ready to start your ch…" at bounding box center [389, 155] width 299 height 87
click at [318, 134] on p "Eric's from VTEAM Taekwondo. Ready to start your child's journey? Our intro pro…" at bounding box center [389, 128] width 292 height 14
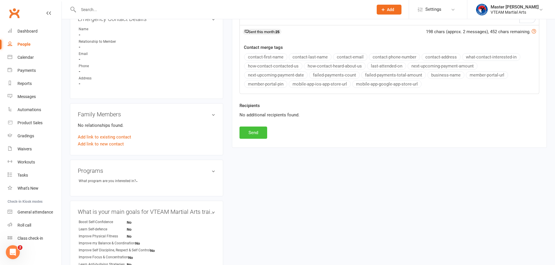
click at [254, 130] on button "Send" at bounding box center [253, 133] width 28 height 12
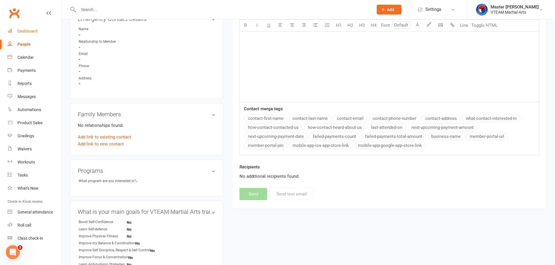
click at [20, 29] on div "Dashboard" at bounding box center [27, 31] width 20 height 5
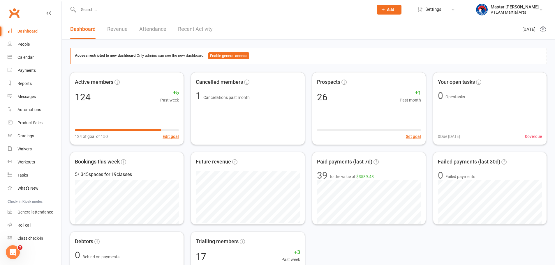
click at [189, 31] on link "Recent Activity" at bounding box center [195, 29] width 35 height 20
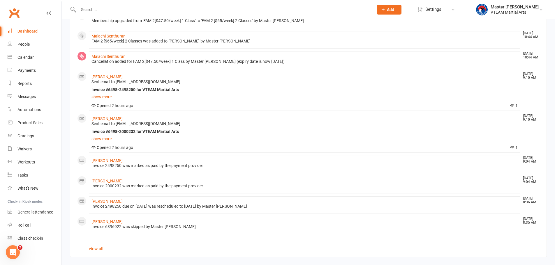
scroll to position [355, 0]
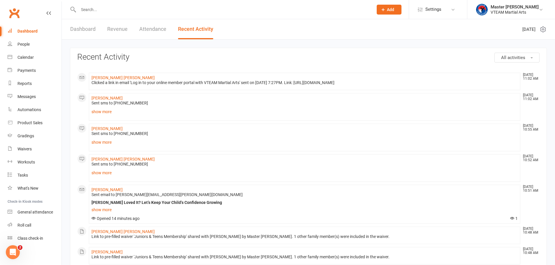
click at [155, 33] on link "Attendance" at bounding box center [152, 29] width 27 height 20
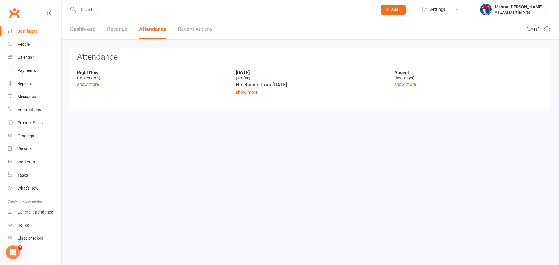
click at [112, 29] on link "Revenue" at bounding box center [117, 29] width 20 height 20
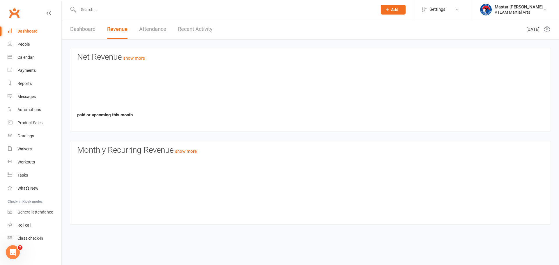
click at [75, 26] on link "Dashboard" at bounding box center [82, 29] width 25 height 20
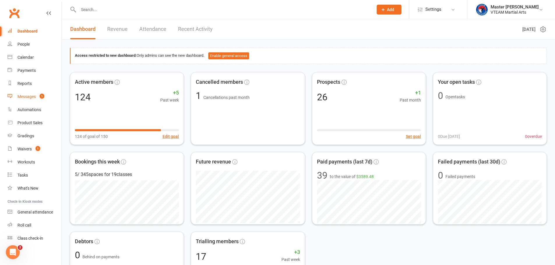
click at [33, 98] on div "Messages" at bounding box center [26, 96] width 18 height 5
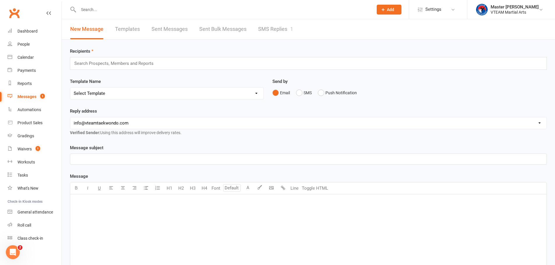
click at [282, 31] on link "SMS Replies 1" at bounding box center [275, 29] width 35 height 20
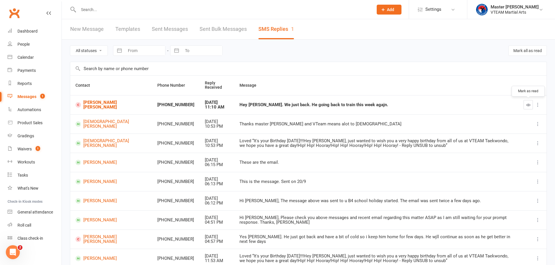
click at [528, 107] on icon "button" at bounding box center [528, 105] width 4 height 4
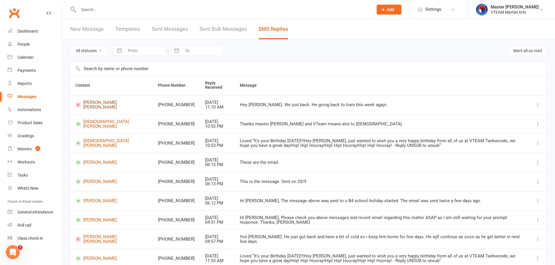
drag, startPoint x: 87, startPoint y: 106, endPoint x: 102, endPoint y: 109, distance: 14.6
click at [88, 107] on link "[PERSON_NAME] [PERSON_NAME]" at bounding box center [111, 105] width 72 height 10
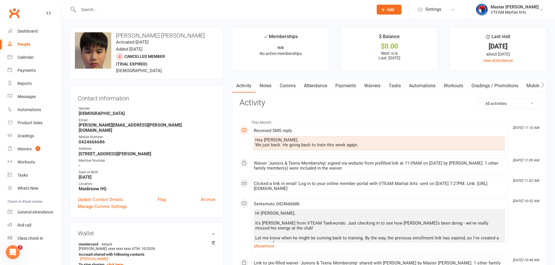
click at [289, 87] on link "Comms" at bounding box center [287, 85] width 24 height 13
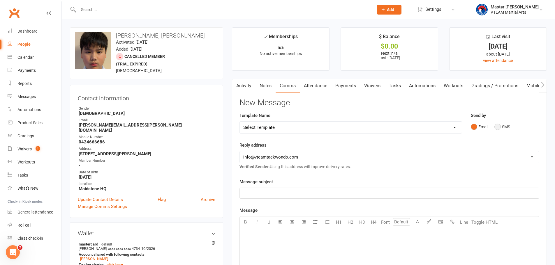
click at [498, 126] on button "SMS" at bounding box center [502, 126] width 16 height 11
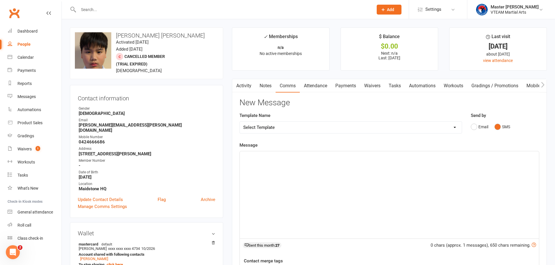
click at [376, 180] on div "﻿" at bounding box center [389, 194] width 299 height 87
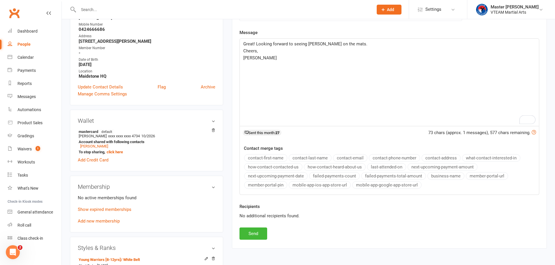
scroll to position [116, 0]
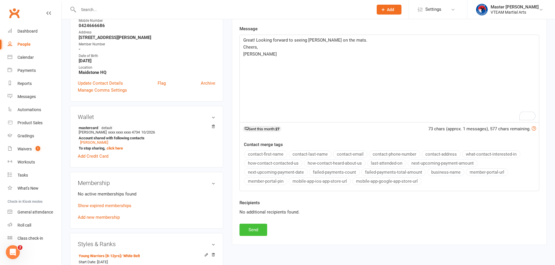
click at [256, 232] on button "Send" at bounding box center [253, 230] width 28 height 12
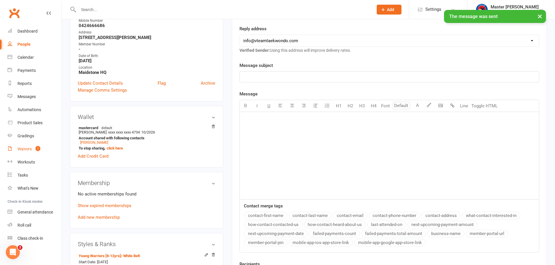
click at [26, 150] on div "Waivers" at bounding box center [24, 149] width 14 height 5
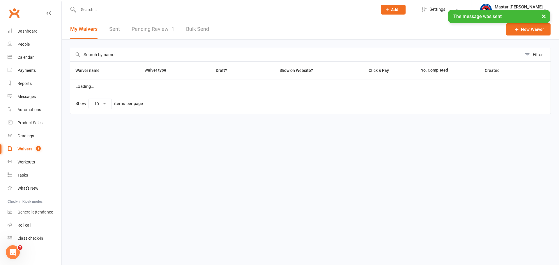
select select "100"
click at [159, 27] on link "Pending Review 1" at bounding box center [153, 29] width 43 height 20
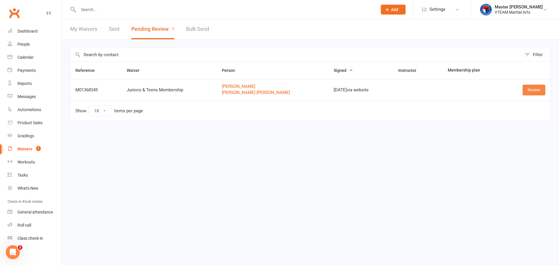
click at [531, 89] on link "Review" at bounding box center [534, 90] width 23 height 10
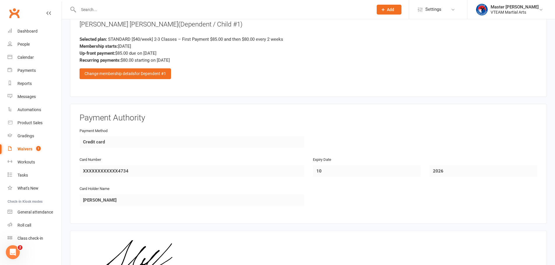
scroll to position [1211, 0]
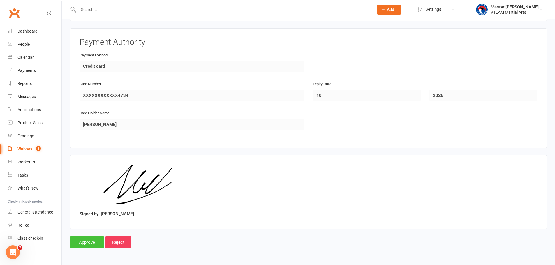
click at [83, 242] on input "Approve" at bounding box center [87, 242] width 34 height 12
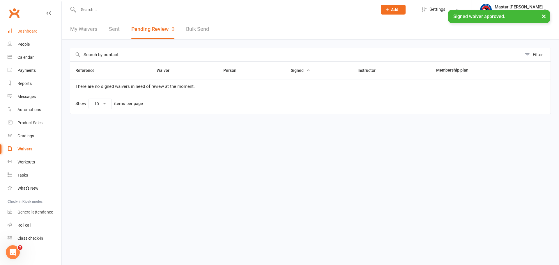
click at [36, 27] on link "Dashboard" at bounding box center [35, 31] width 54 height 13
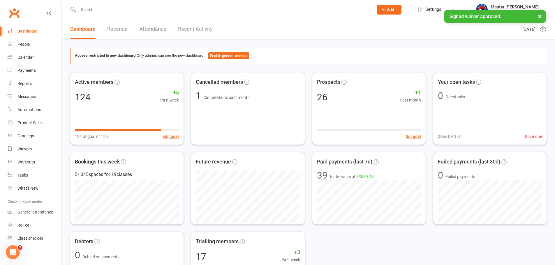
click at [193, 29] on link "Recent Activity" at bounding box center [195, 29] width 35 height 20
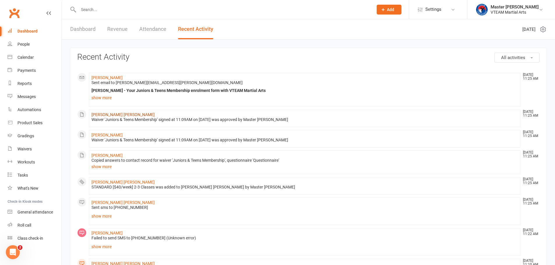
click at [104, 114] on link "[PERSON_NAME] [PERSON_NAME]" at bounding box center [122, 114] width 63 height 5
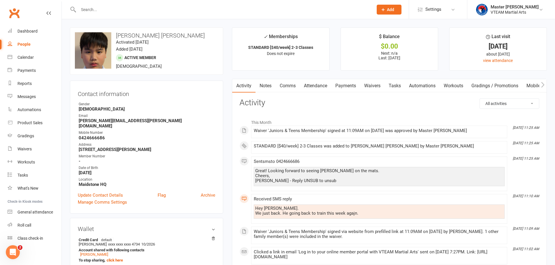
click at [349, 88] on link "Payments" at bounding box center [345, 85] width 29 height 13
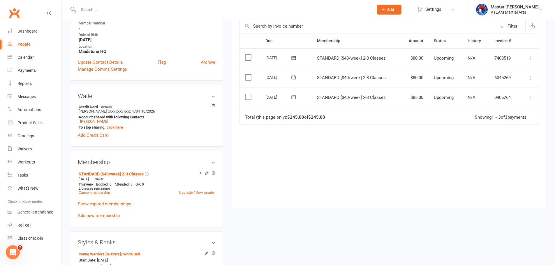
scroll to position [146, 0]
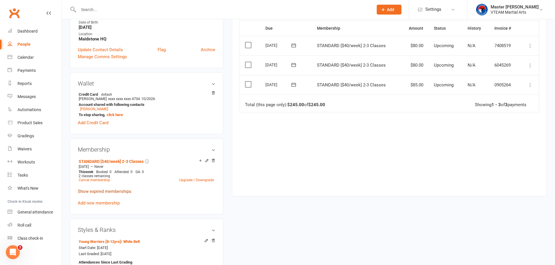
click at [131, 189] on link "Show expired memberships" at bounding box center [105, 191] width 54 height 5
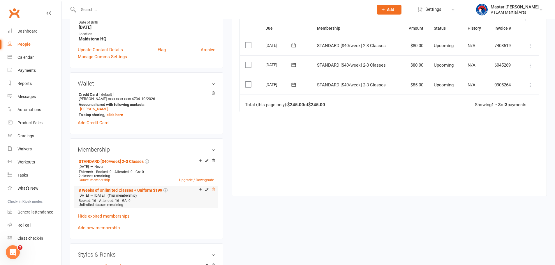
click at [214, 187] on icon at bounding box center [213, 189] width 4 height 4
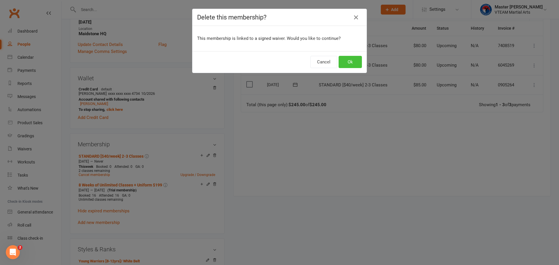
click at [351, 62] on button "Ok" at bounding box center [350, 62] width 23 height 12
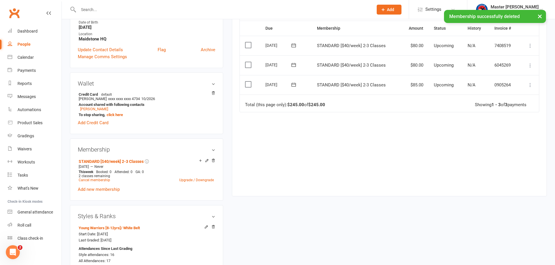
click at [294, 85] on icon at bounding box center [294, 85] width 6 height 6
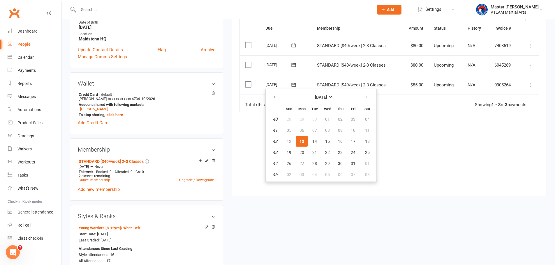
click at [531, 86] on icon at bounding box center [530, 85] width 6 height 6
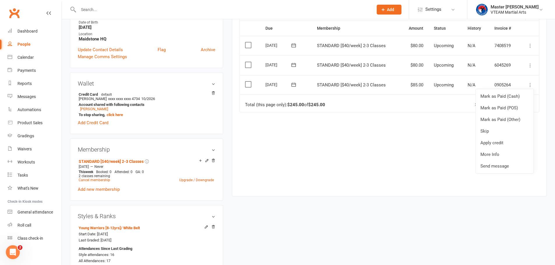
click at [295, 85] on icon at bounding box center [294, 85] width 6 height 6
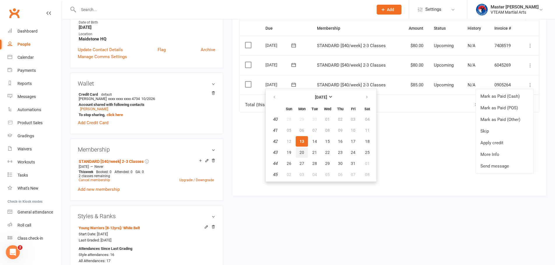
drag, startPoint x: 304, startPoint y: 152, endPoint x: 301, endPoint y: 23, distance: 129.0
click at [304, 151] on button "20" at bounding box center [301, 152] width 12 height 10
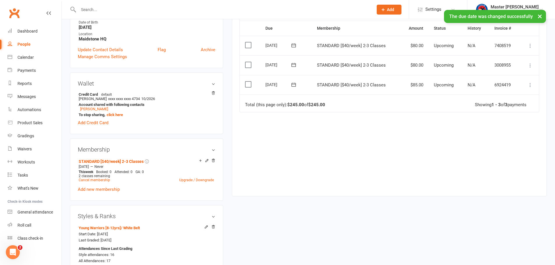
click at [531, 85] on icon at bounding box center [530, 85] width 6 height 6
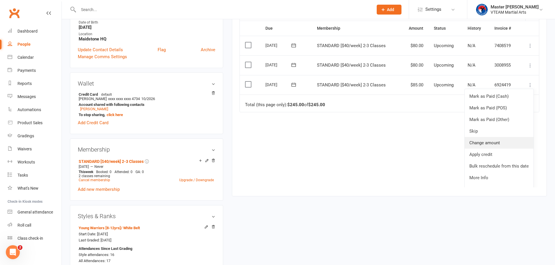
click at [493, 141] on link "Change amount" at bounding box center [498, 143] width 69 height 12
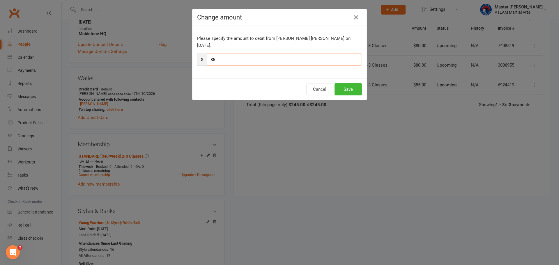
click at [219, 54] on input "85" at bounding box center [284, 60] width 155 height 12
type input "80"
click at [345, 83] on button "Save" at bounding box center [347, 89] width 27 height 12
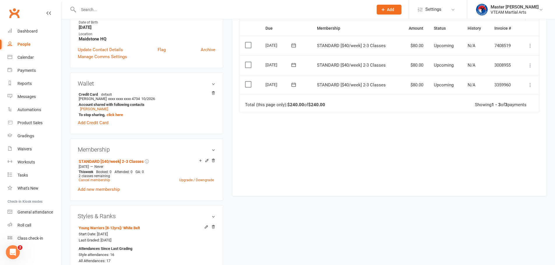
click at [532, 65] on icon at bounding box center [530, 66] width 6 height 6
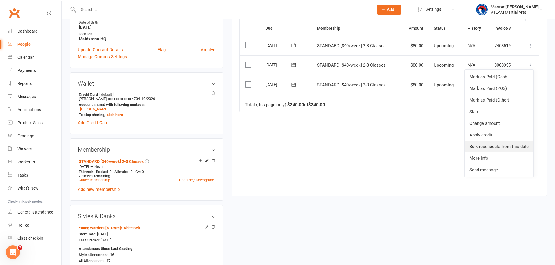
click at [514, 145] on link "Bulk reschedule from this date" at bounding box center [498, 147] width 69 height 12
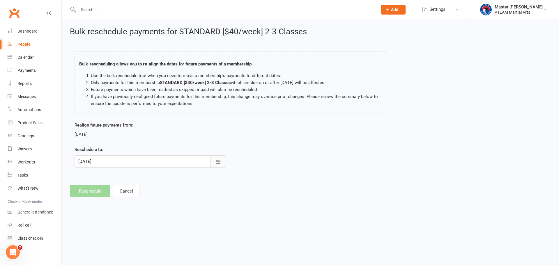
click at [222, 163] on button "button" at bounding box center [218, 161] width 16 height 12
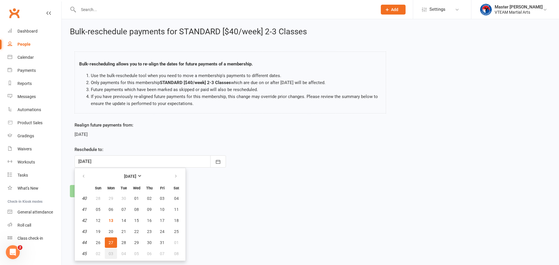
click at [111, 254] on span "03" at bounding box center [111, 254] width 5 height 5
type input "[DATE]"
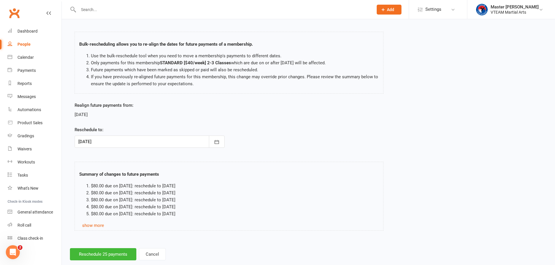
scroll to position [32, 0]
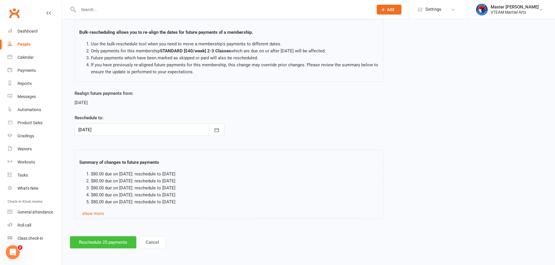
click at [106, 242] on button "Reschedule 25 payments" at bounding box center [103, 242] width 66 height 12
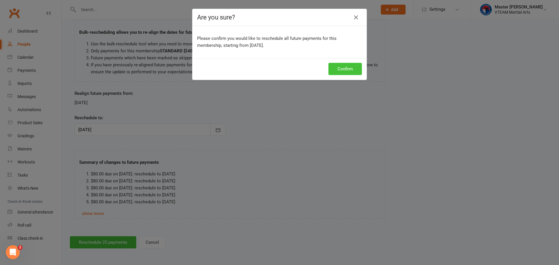
click at [353, 68] on button "Confirm" at bounding box center [344, 69] width 33 height 12
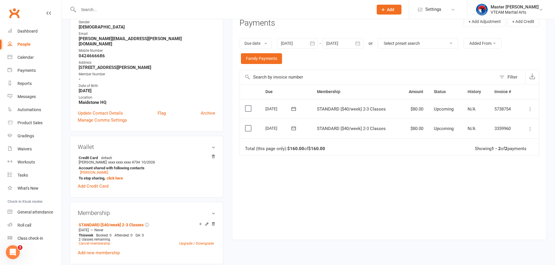
scroll to position [58, 0]
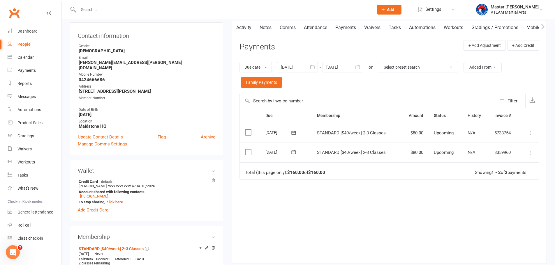
click at [290, 29] on link "Comms" at bounding box center [287, 27] width 24 height 13
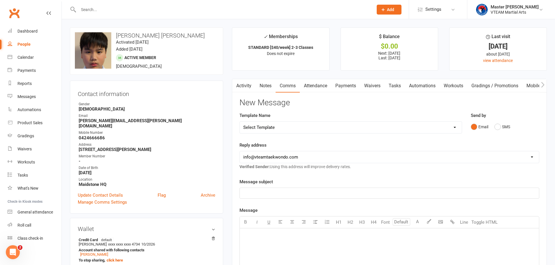
click at [344, 129] on select "Select Template [Email] 2 days after trial [Email] 3-4 days after trial [Email]…" at bounding box center [351, 128] width 222 height 12
select select "138"
click at [240, 122] on select "Select Template [Email] 2 days after trial [Email] 3-4 days after trial [Email]…" at bounding box center [351, 128] width 222 height 12
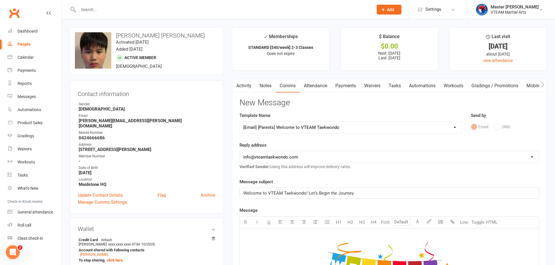
click at [364, 100] on h3 "New Message" at bounding box center [389, 102] width 300 height 9
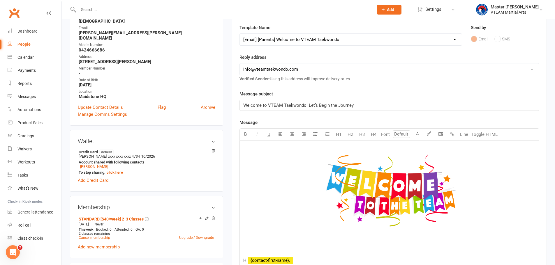
scroll to position [116, 0]
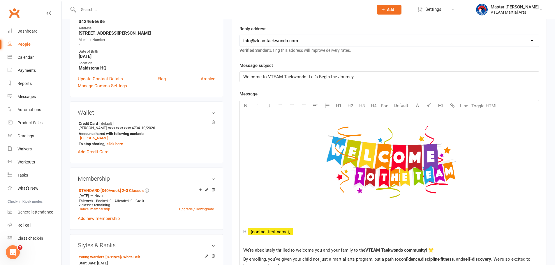
click at [243, 77] on span "Welcome to VTEAM Taekwondo! Let’s Begin the Journey" at bounding box center [298, 76] width 110 height 5
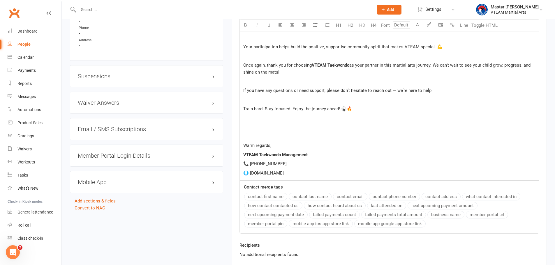
scroll to position [583, 0]
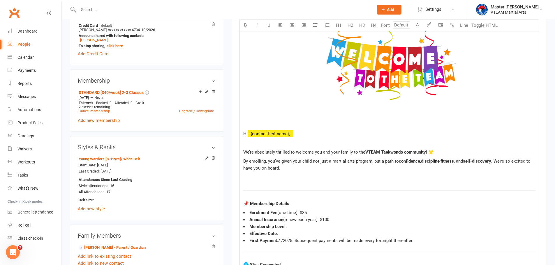
scroll to position [206, 0]
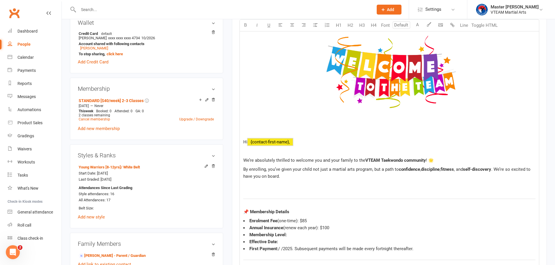
click at [275, 142] on span "﻿ {contact-first-name}," at bounding box center [269, 141] width 45 height 5
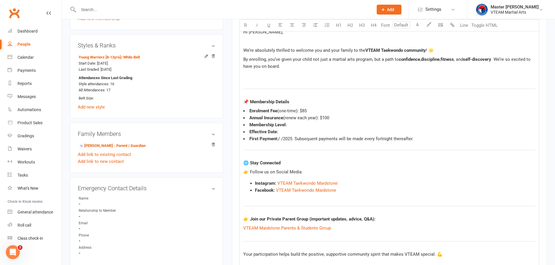
scroll to position [352, 0]
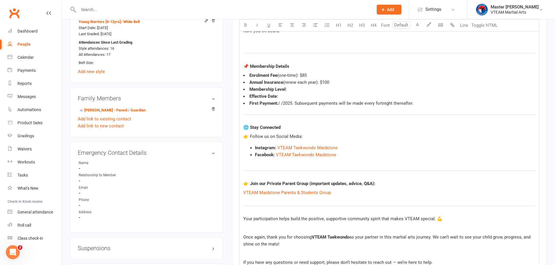
click at [304, 76] on li "Enrolment Fee (one-time): $85" at bounding box center [389, 75] width 292 height 7
click at [304, 73] on span "(one-time): $85 WAIVED" at bounding box center [300, 75] width 47 height 5
click at [335, 82] on li "Annual Insurance (renew each year): $100" at bounding box center [389, 82] width 292 height 7
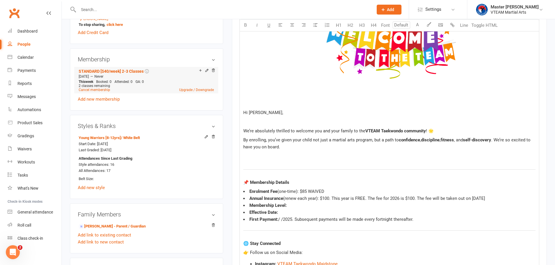
scroll to position [236, 0]
drag, startPoint x: 77, startPoint y: 66, endPoint x: 145, endPoint y: 67, distance: 68.1
click at [144, 67] on li "STANDARD [$40/week] 2-3 Classes [DATE] — Never This week Booked: 0 Attended: 0 …" at bounding box center [146, 80] width 138 height 26
copy link "STANDARD [$40/week] 2-3 Classes"
click at [298, 207] on li "Membership Level:" at bounding box center [389, 205] width 292 height 7
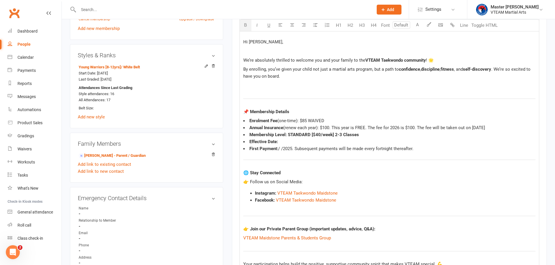
scroll to position [323, 0]
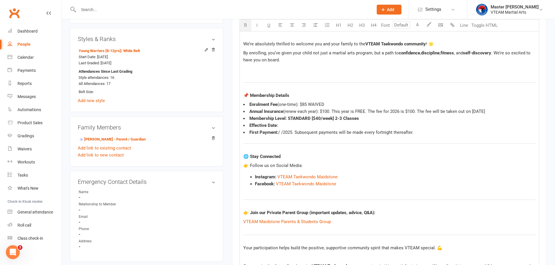
click at [282, 125] on li "Effective Date:" at bounding box center [389, 125] width 292 height 7
drag, startPoint x: 300, startPoint y: 127, endPoint x: 273, endPoint y: 125, distance: 26.2
click at [273, 125] on li "Effective Date: [DATE]" at bounding box center [389, 125] width 292 height 7
click at [386, 120] on li "Membership Level: STANDARD [$40/week] 2-3 Classes" at bounding box center [389, 118] width 292 height 7
click at [278, 133] on span "/ /2025. Subsequent payments will be made every fortnight thereafter." at bounding box center [345, 132] width 135 height 5
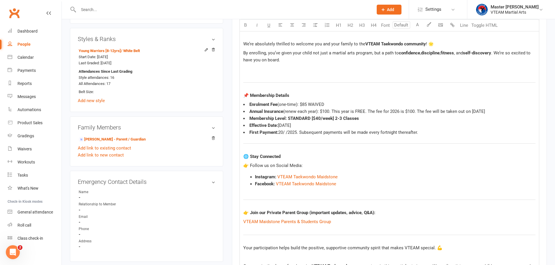
click at [282, 133] on span "20/ /2025. Subsequent payments will be made every fortnight thereafter." at bounding box center [348, 132] width 140 height 5
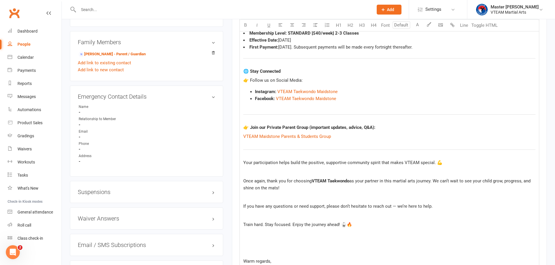
scroll to position [410, 0]
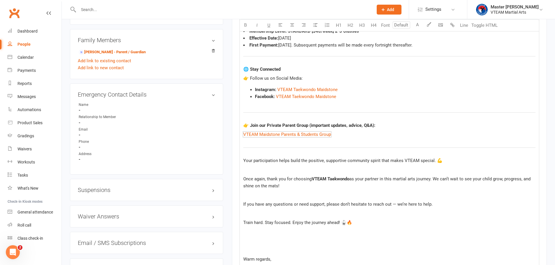
drag, startPoint x: 303, startPoint y: 134, endPoint x: 300, endPoint y: 140, distance: 6.8
click at [300, 140] on div "﻿ Hi [PERSON_NAME], We’re absolutely thrilled to welcome you and your family to…" at bounding box center [389, 56] width 299 height 476
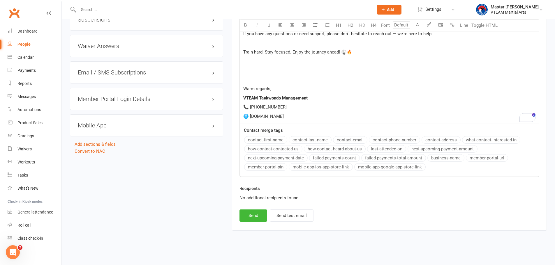
scroll to position [583, 0]
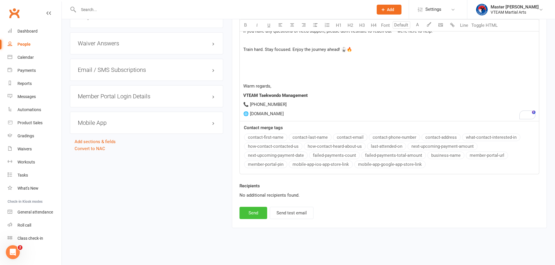
click at [249, 215] on button "Send" at bounding box center [253, 213] width 28 height 12
select select
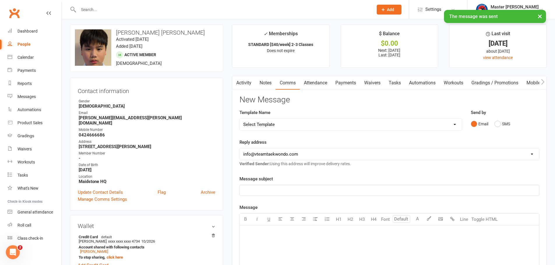
scroll to position [0, 0]
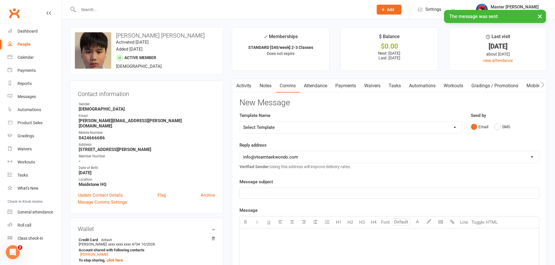
click at [251, 83] on link "Activity" at bounding box center [243, 85] width 23 height 13
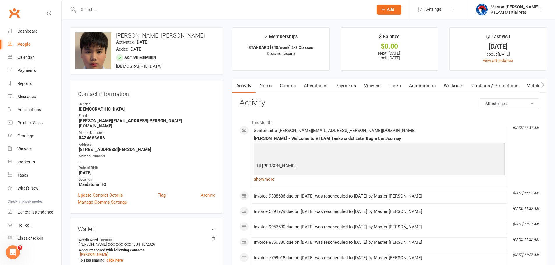
click at [264, 181] on link "show more" at bounding box center [379, 179] width 251 height 8
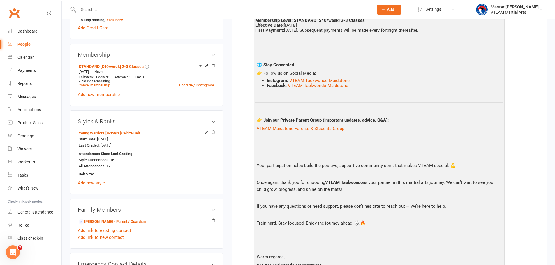
scroll to position [146, 0]
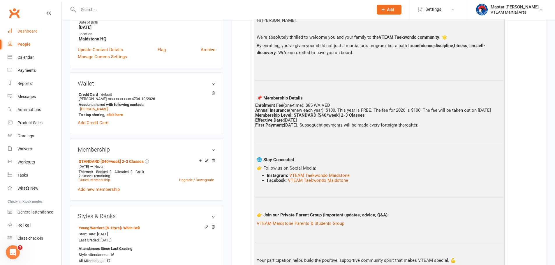
click at [30, 31] on div "Dashboard" at bounding box center [27, 31] width 20 height 5
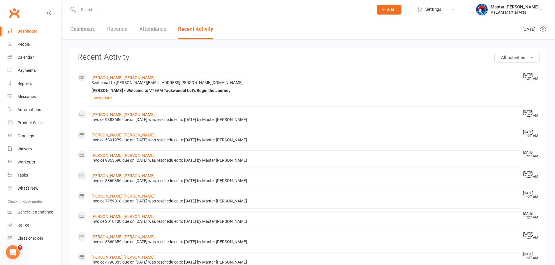
click at [75, 29] on link "Dashboard" at bounding box center [82, 29] width 25 height 20
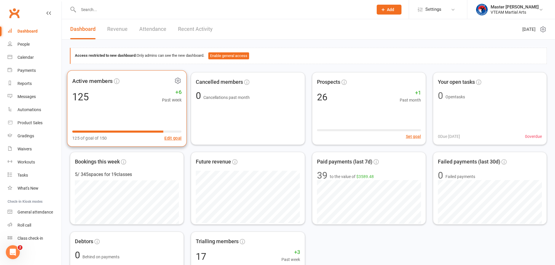
click at [178, 78] on icon at bounding box center [177, 80] width 7 height 7
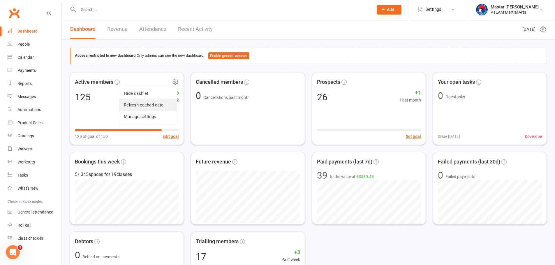
click at [160, 102] on link "Refresh cached data" at bounding box center [148, 105] width 58 height 12
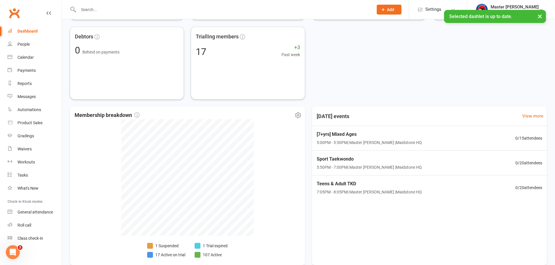
scroll to position [236, 0]
